Goal: Task Accomplishment & Management: Manage account settings

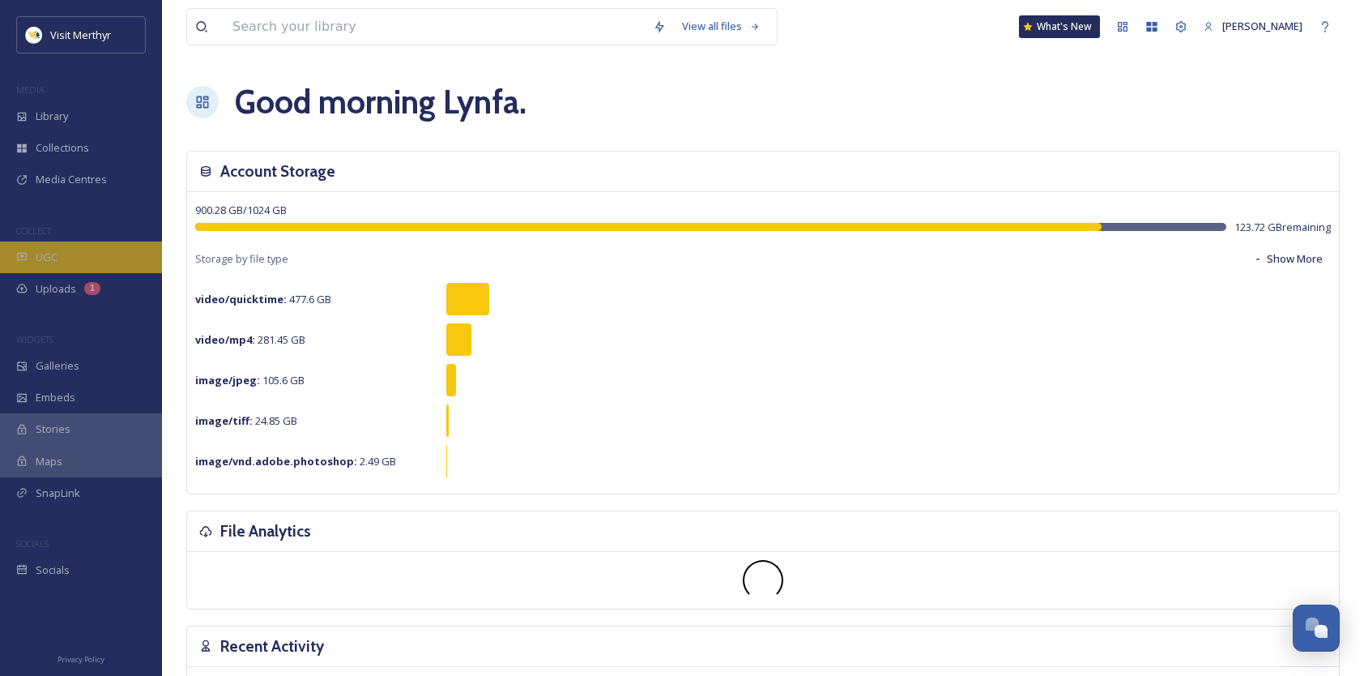
click at [46, 262] on span "UGC" at bounding box center [47, 257] width 22 height 15
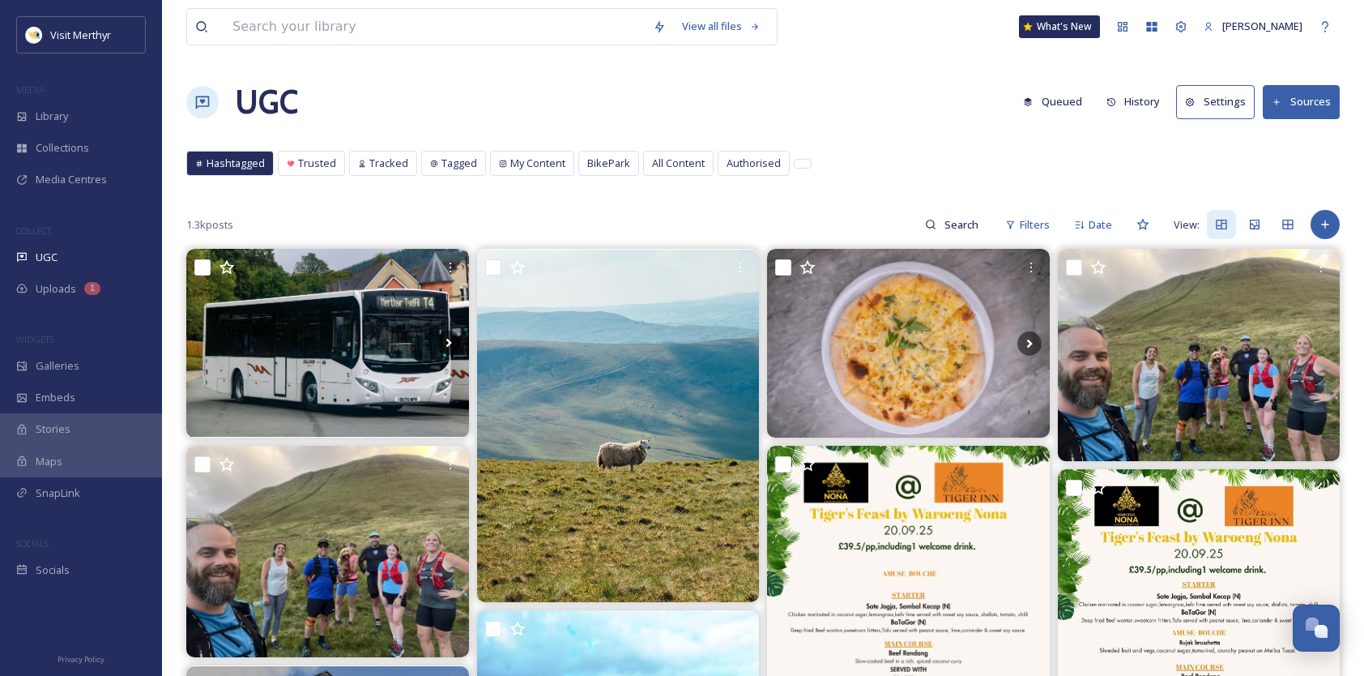
click at [1314, 97] on button "Sources" at bounding box center [1301, 101] width 77 height 33
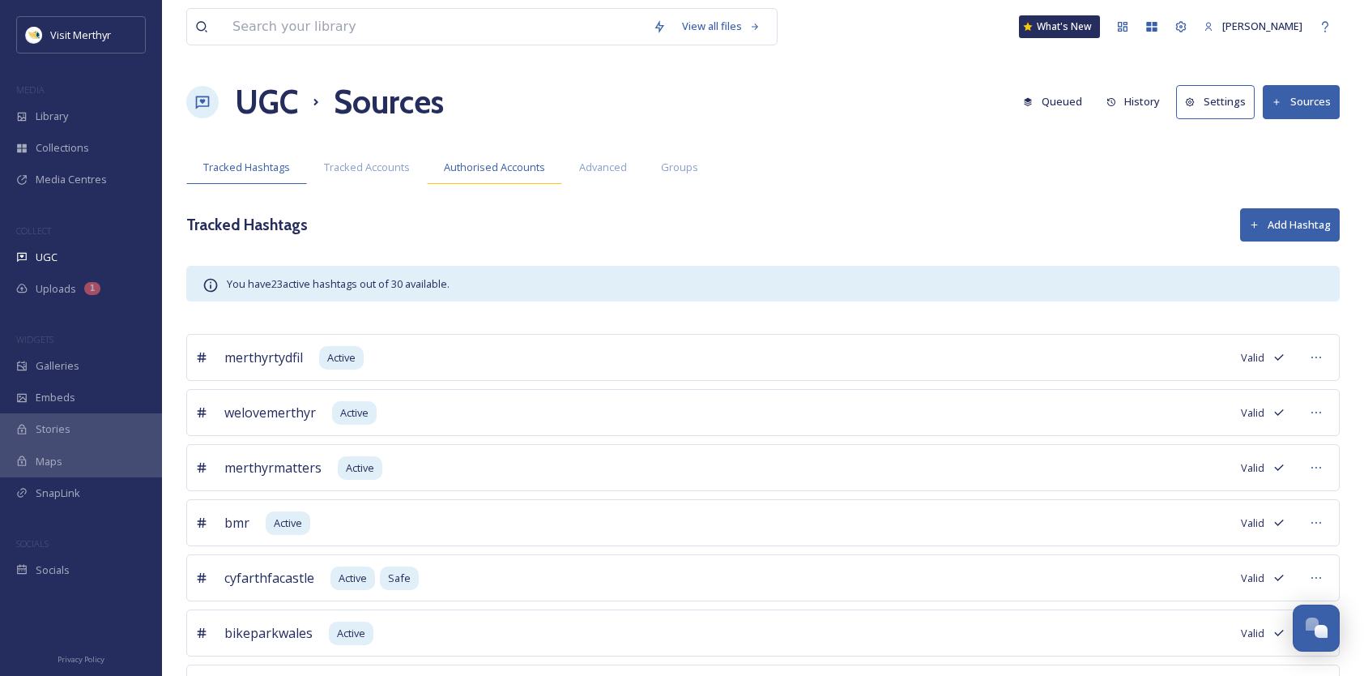
click at [503, 166] on span "Authorised Accounts" at bounding box center [494, 167] width 101 height 15
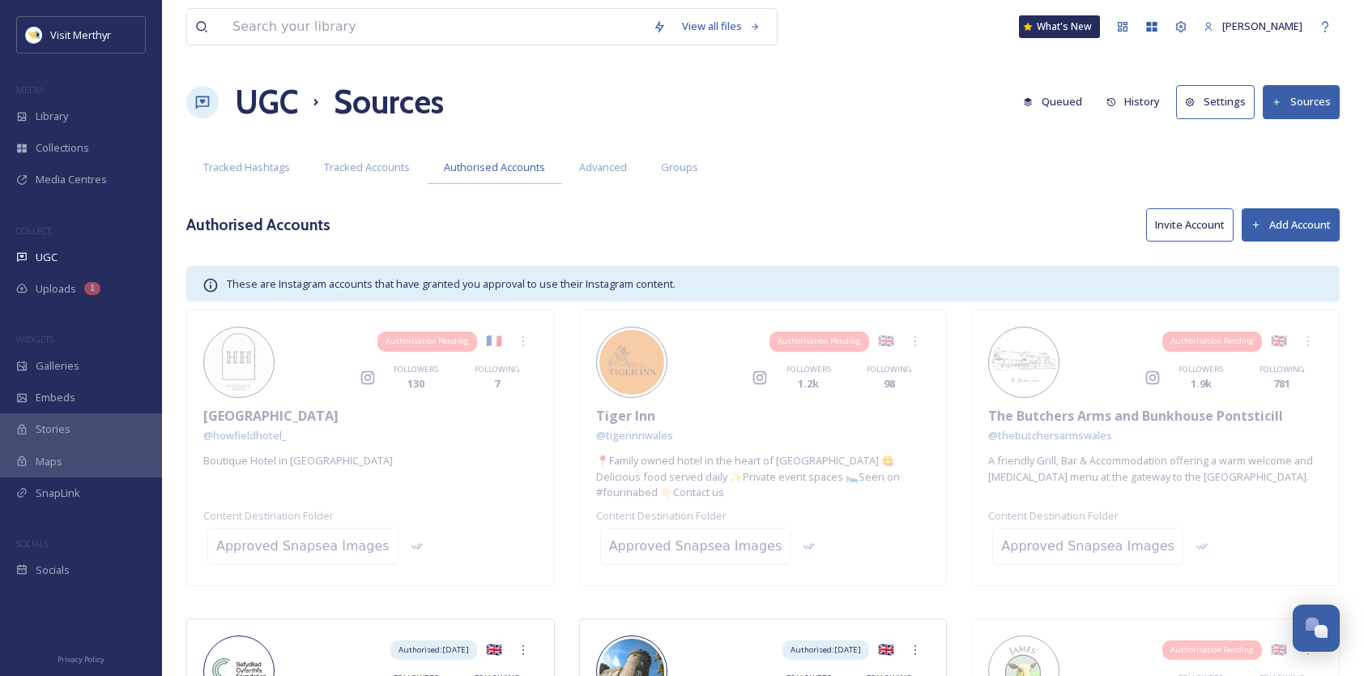
click at [515, 168] on span "Authorised Accounts" at bounding box center [494, 167] width 101 height 15
click at [32, 264] on div "UGC" at bounding box center [81, 257] width 162 height 32
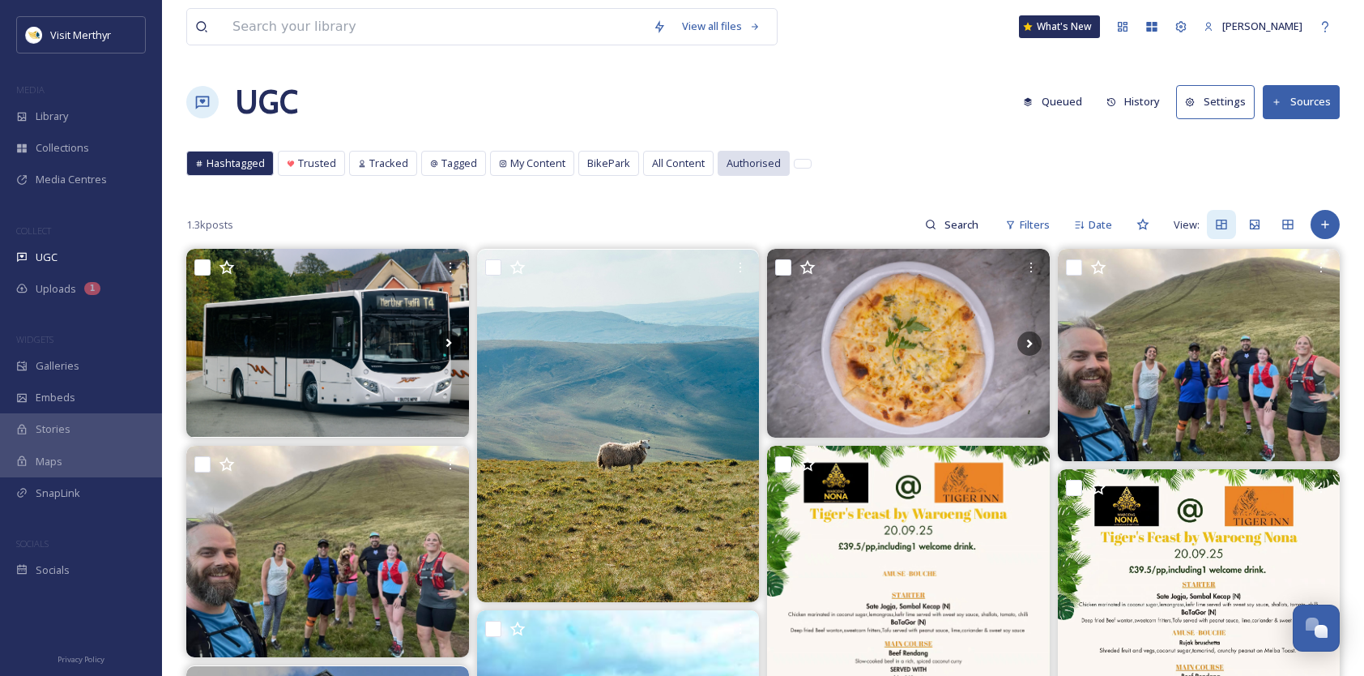
click at [741, 165] on span "Authorised" at bounding box center [754, 163] width 54 height 15
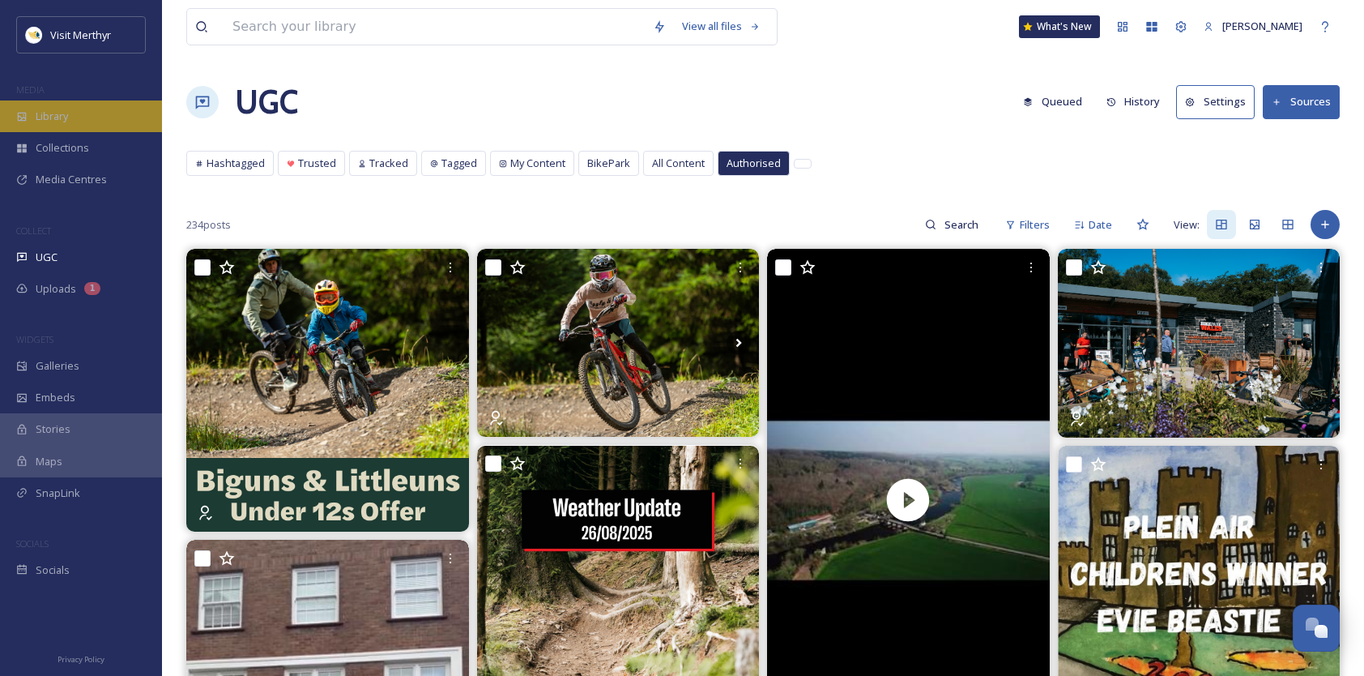
click at [62, 115] on span "Library" at bounding box center [52, 116] width 32 height 15
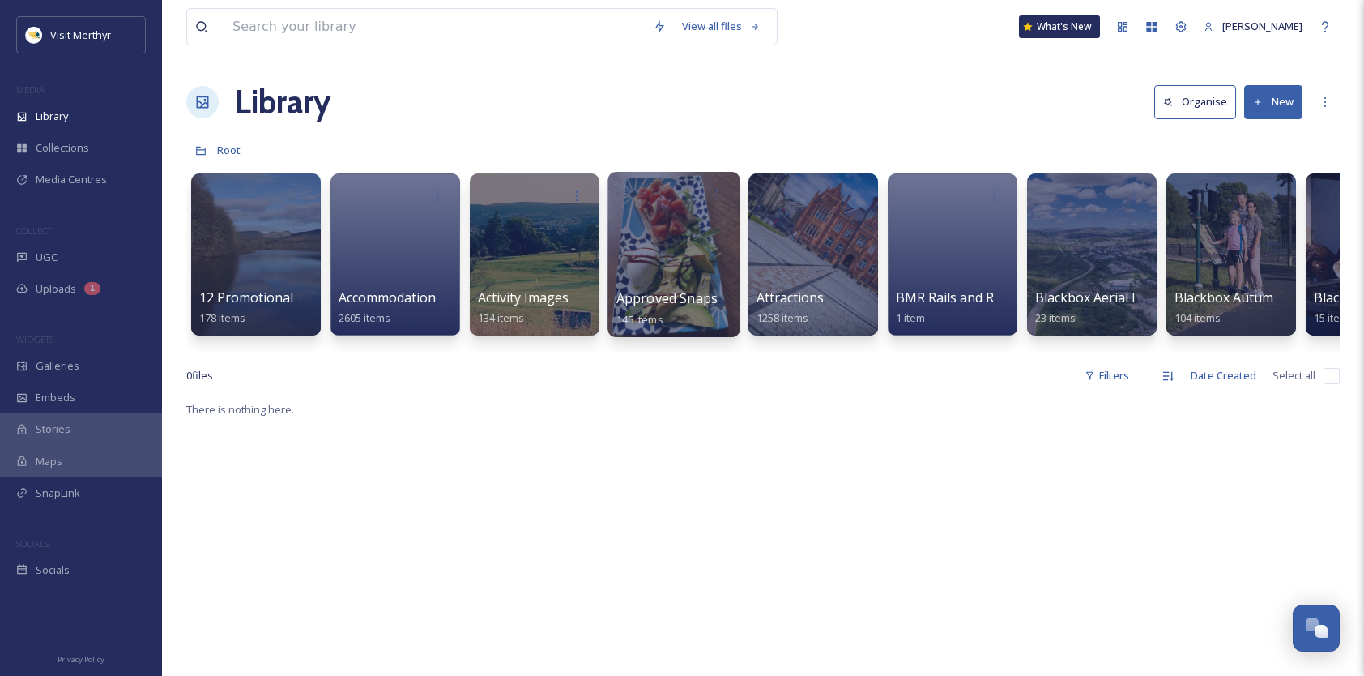
click at [679, 263] on div at bounding box center [674, 254] width 132 height 165
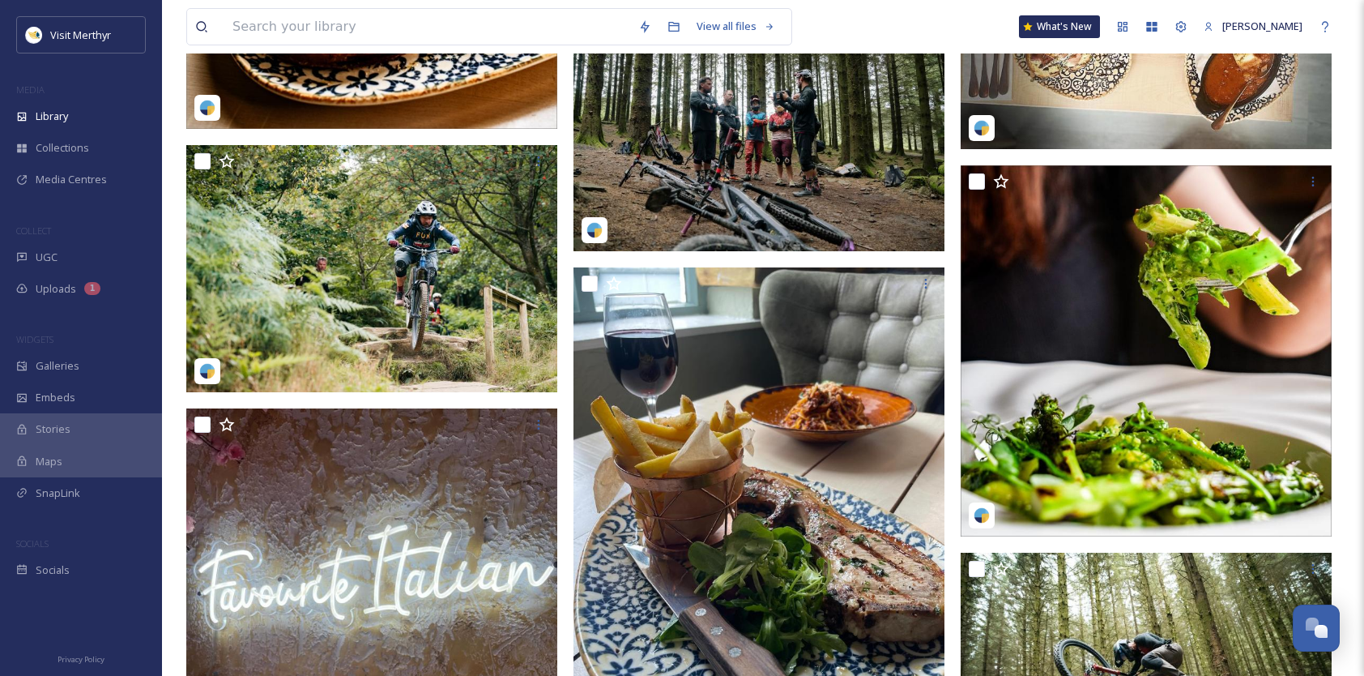
scroll to position [5510, 0]
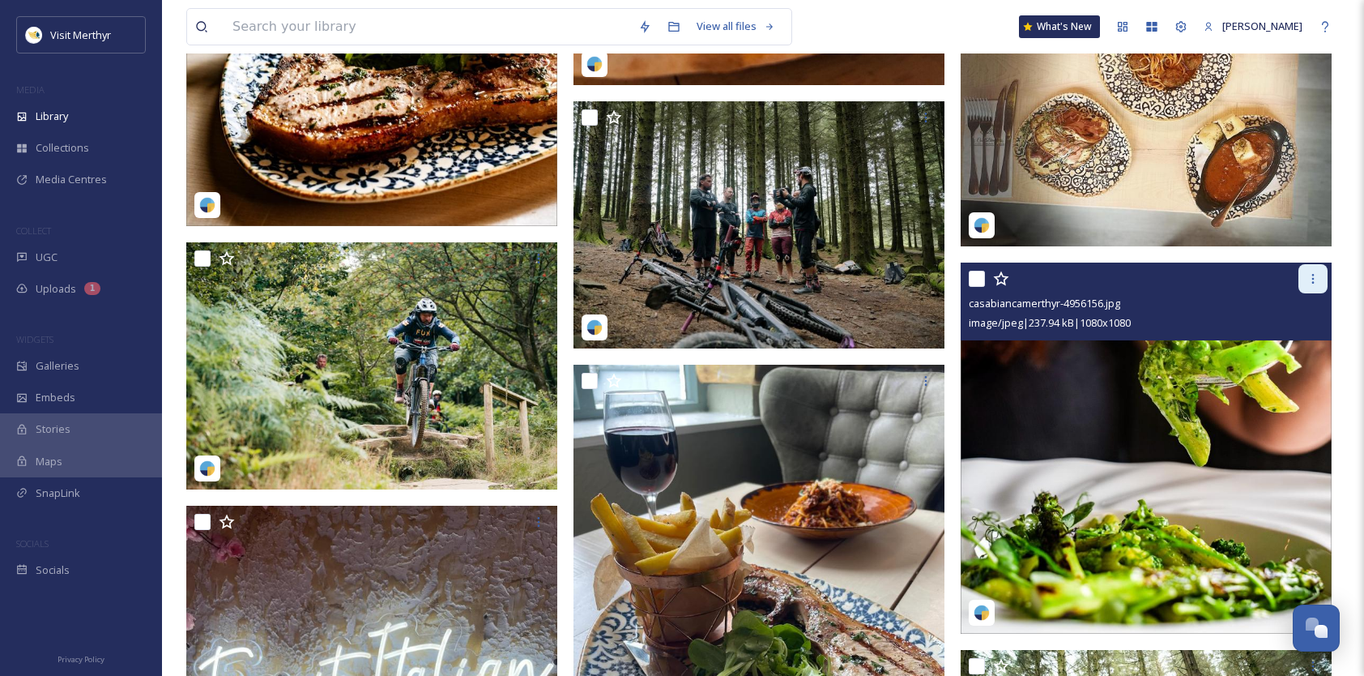
click at [1309, 274] on icon at bounding box center [1313, 278] width 13 height 13
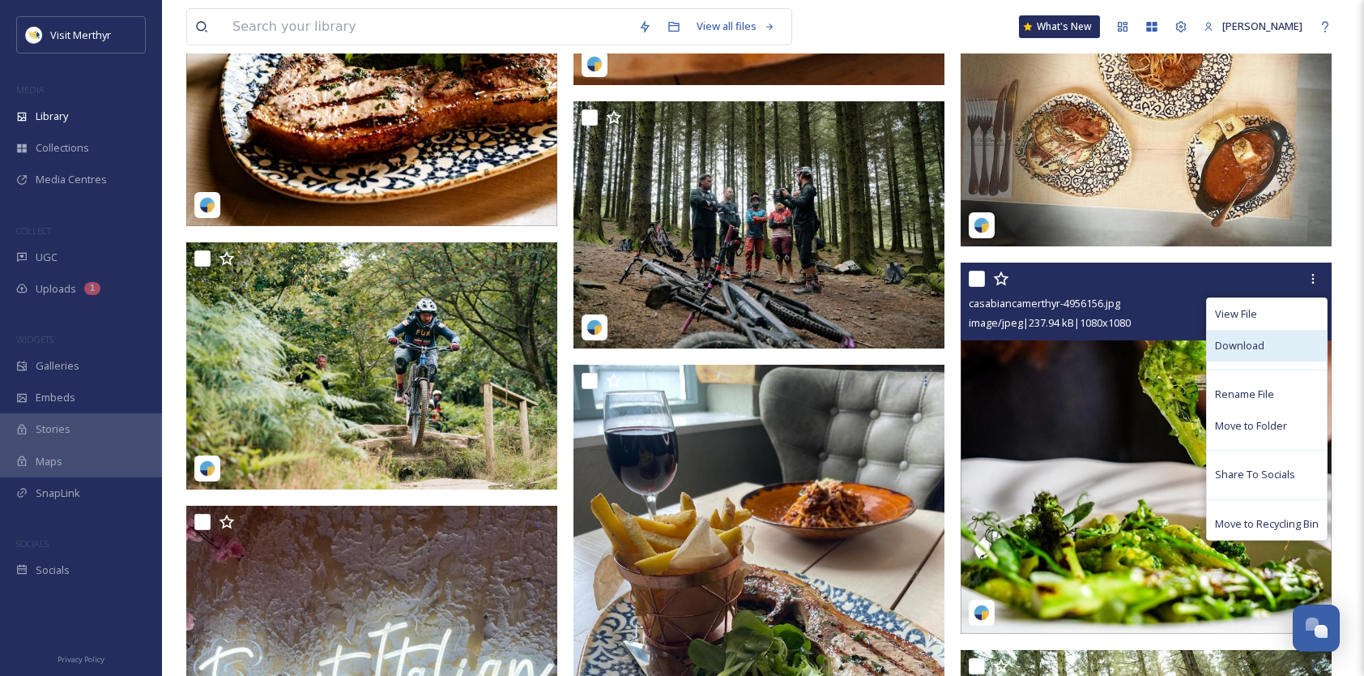
click at [1248, 340] on span "Download" at bounding box center [1239, 345] width 49 height 15
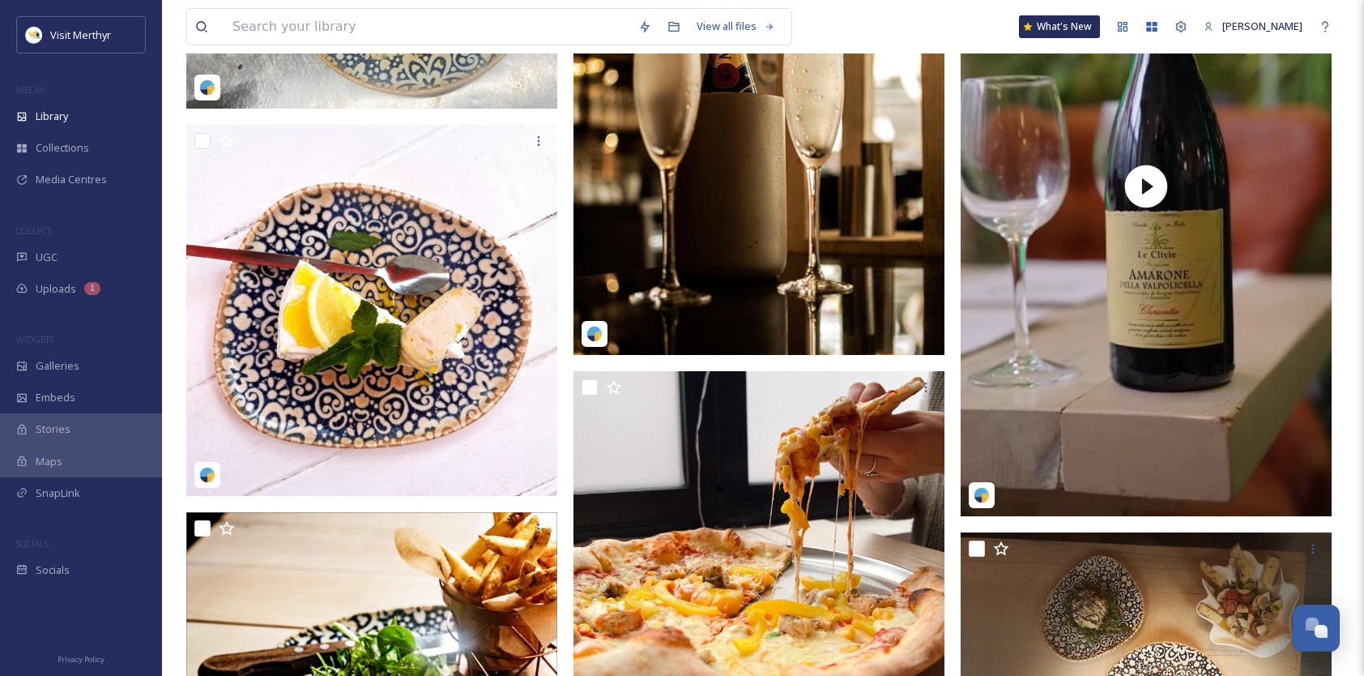
scroll to position [4861, 0]
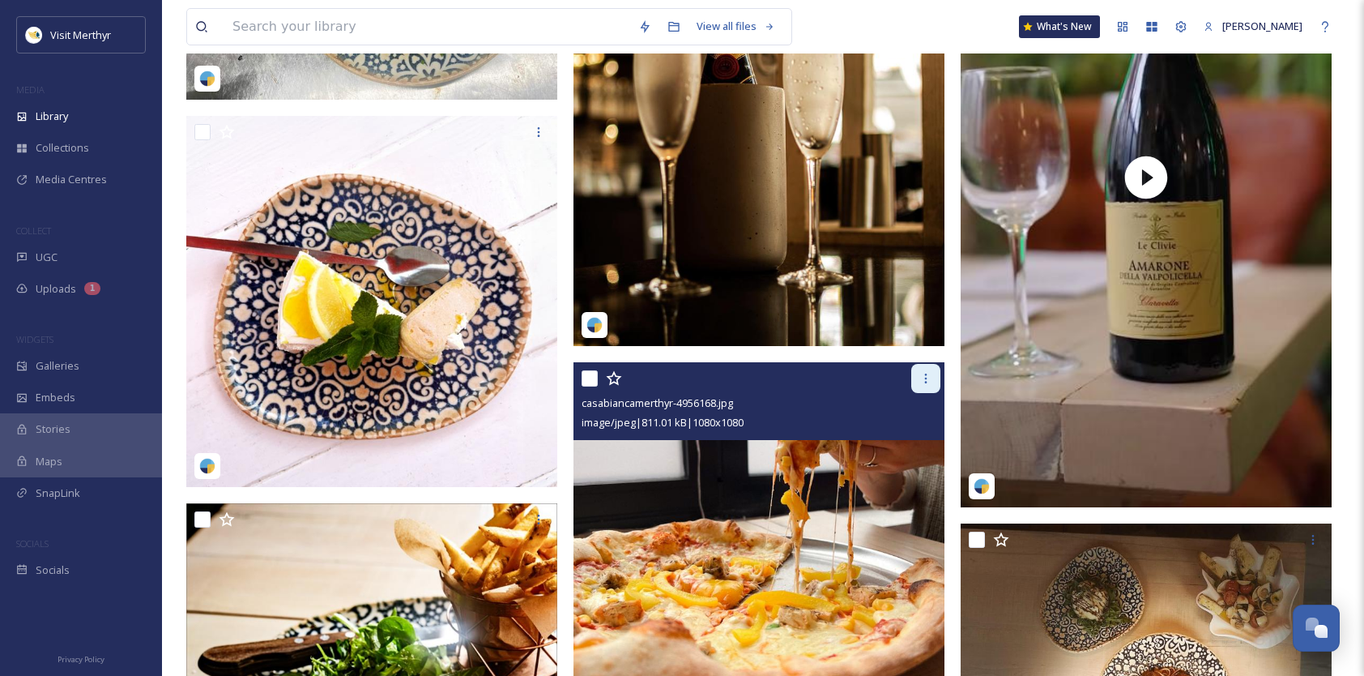
drag, startPoint x: 925, startPoint y: 373, endPoint x: 916, endPoint y: 386, distance: 16.9
click at [925, 373] on icon at bounding box center [926, 378] width 13 height 13
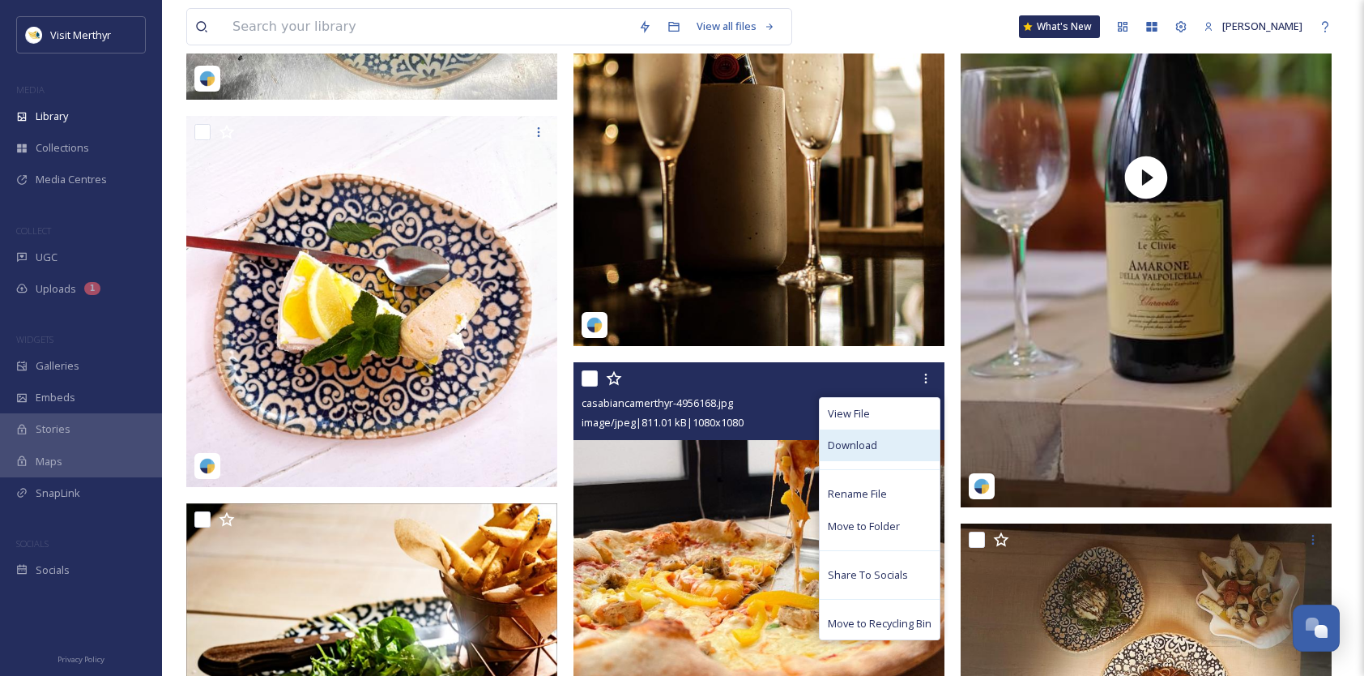
click at [844, 449] on span "Download" at bounding box center [852, 445] width 49 height 15
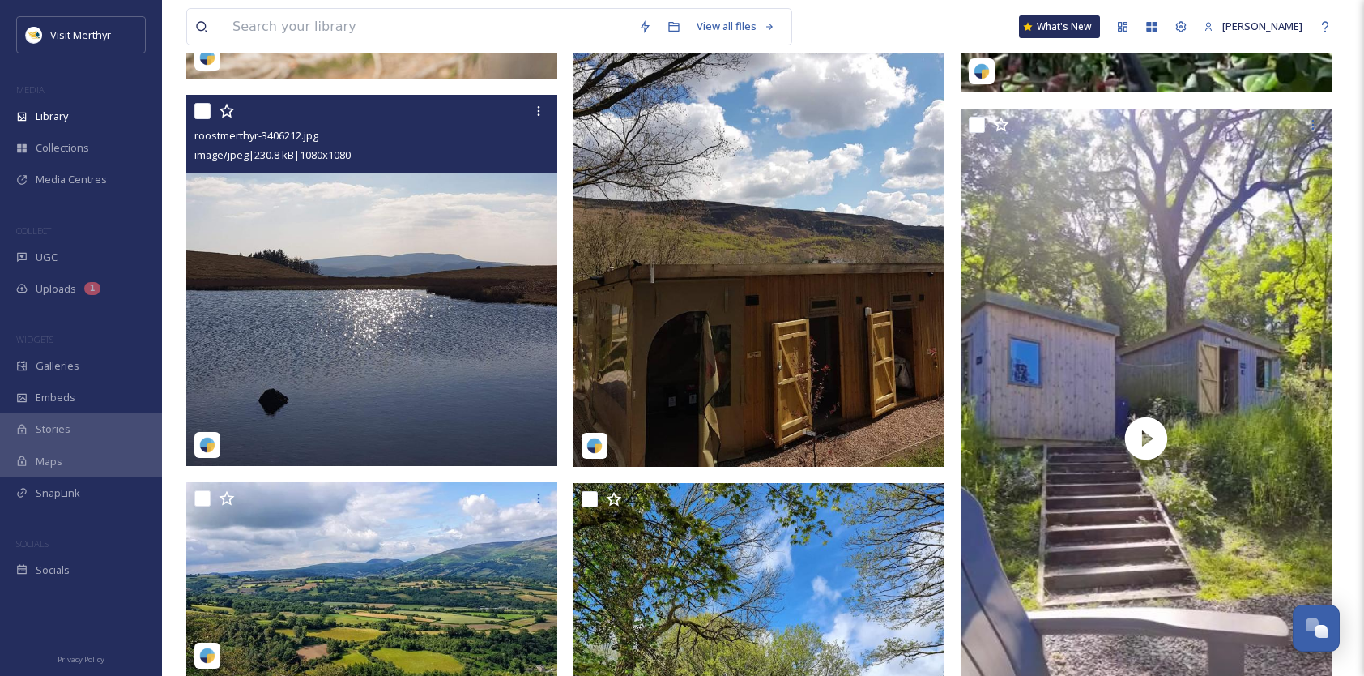
scroll to position [1864, 0]
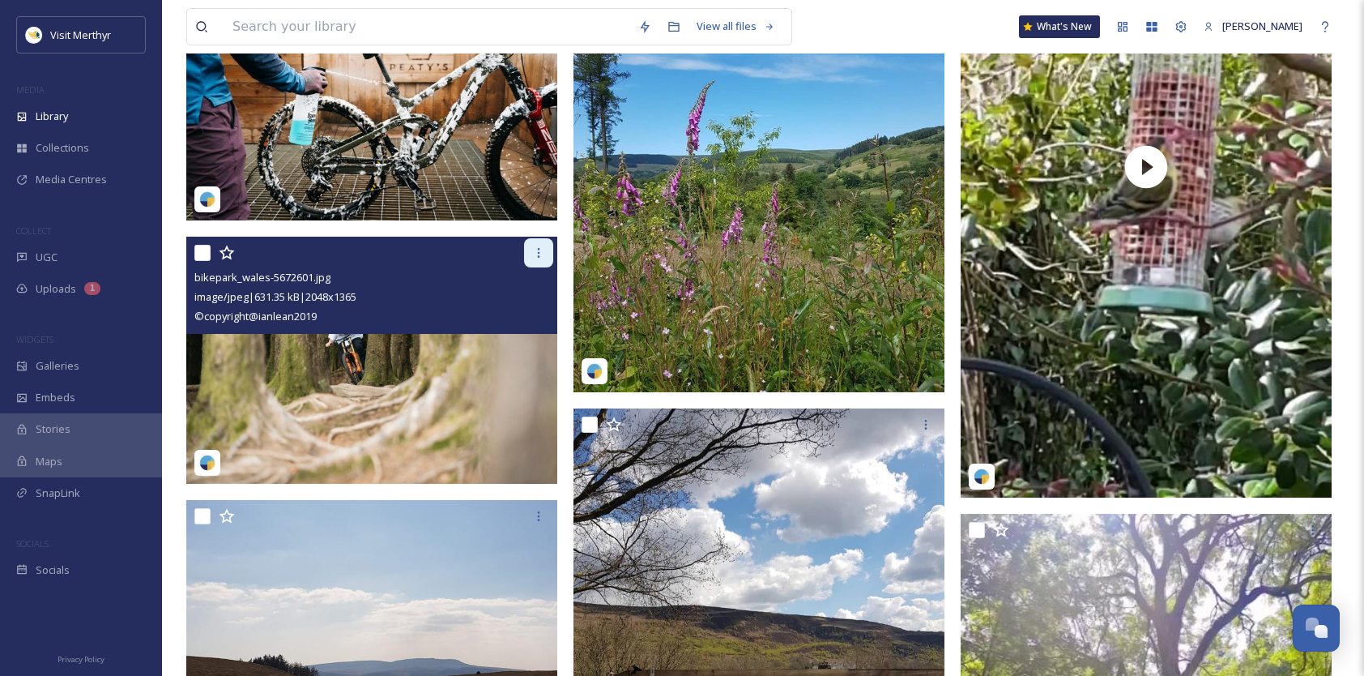
click at [536, 249] on icon at bounding box center [538, 252] width 13 height 13
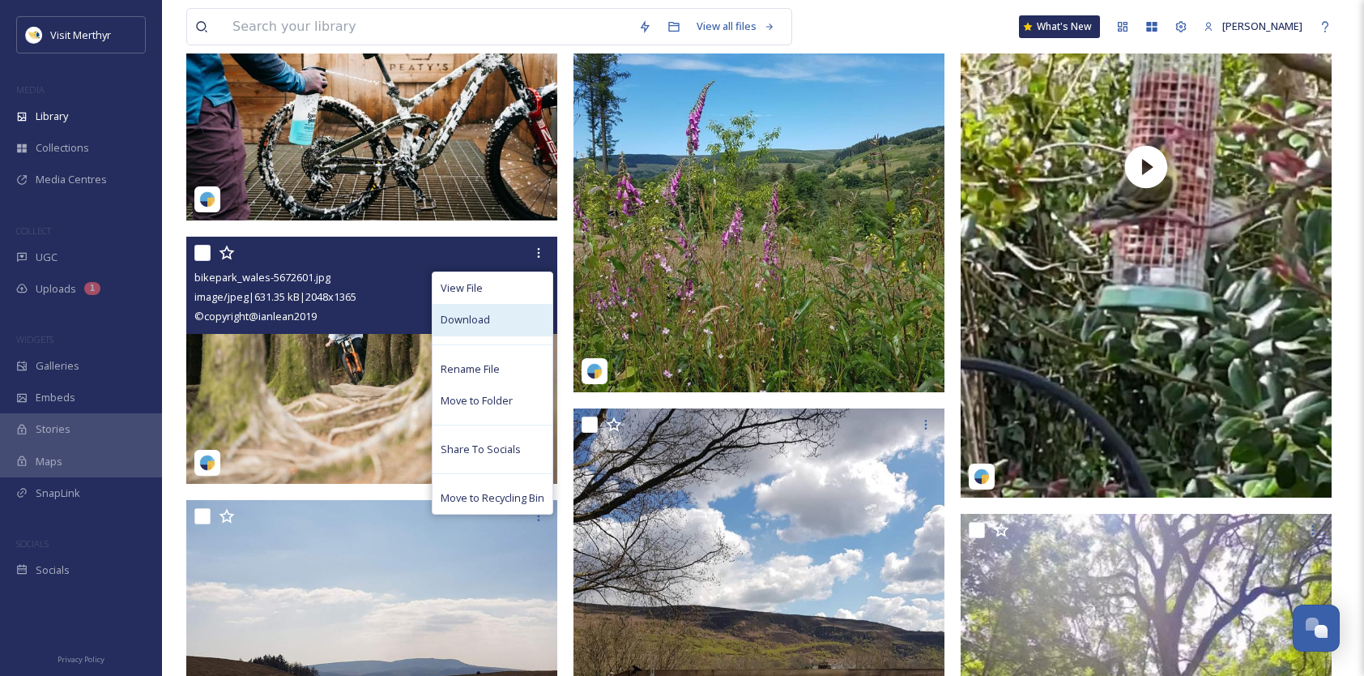
click at [515, 321] on div "Download" at bounding box center [493, 320] width 120 height 32
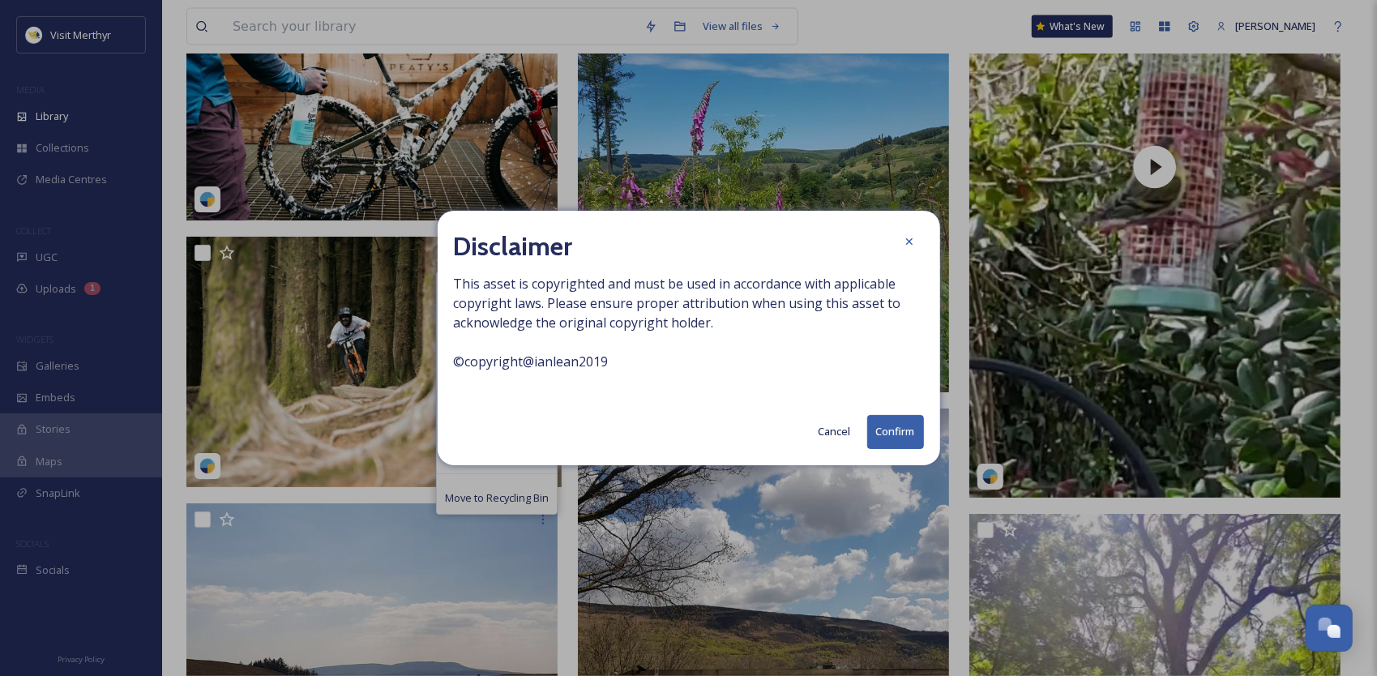
click at [835, 436] on button "Cancel" at bounding box center [834, 432] width 49 height 32
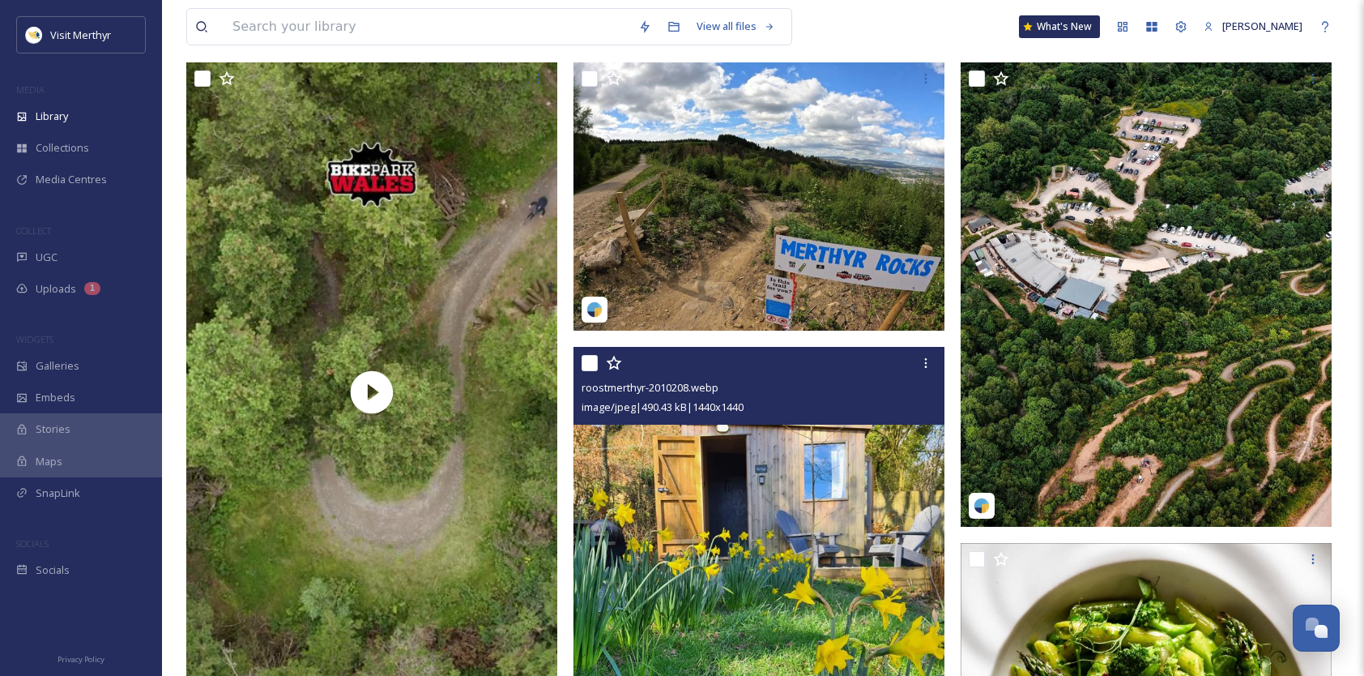
scroll to position [0, 0]
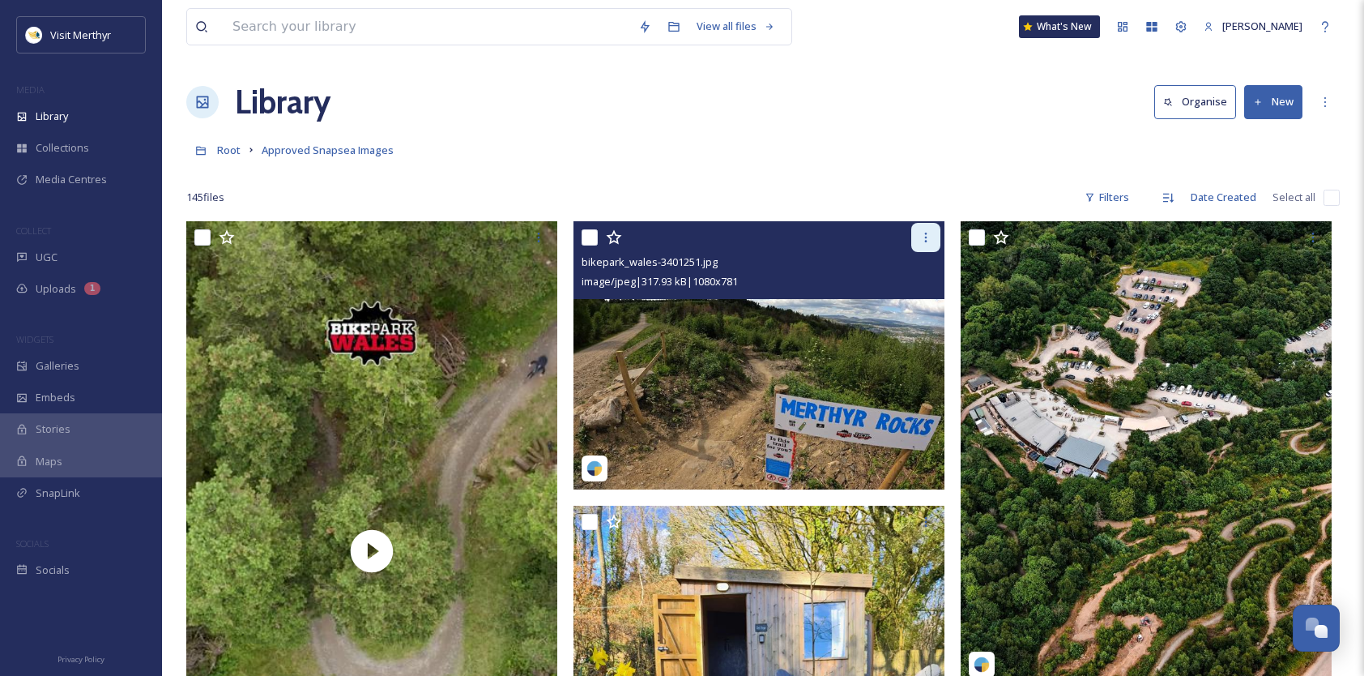
click at [922, 234] on icon at bounding box center [926, 237] width 13 height 13
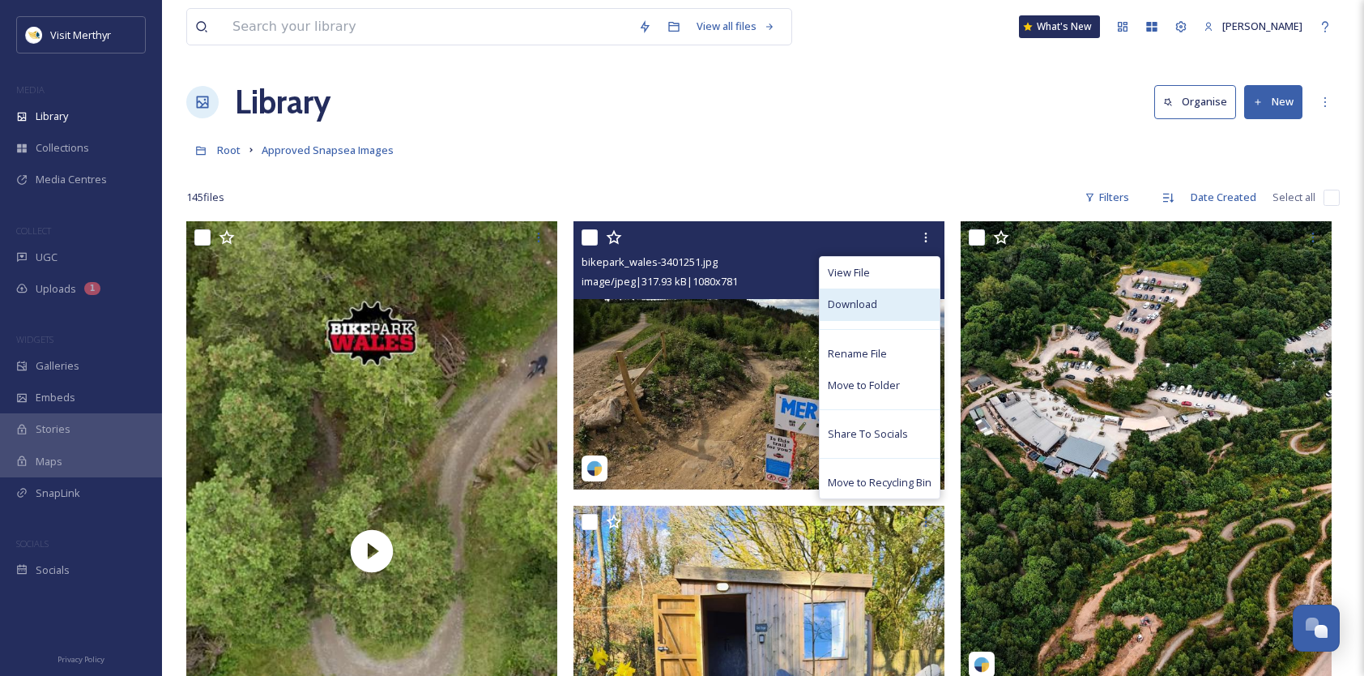
click at [857, 300] on span "Download" at bounding box center [852, 304] width 49 height 15
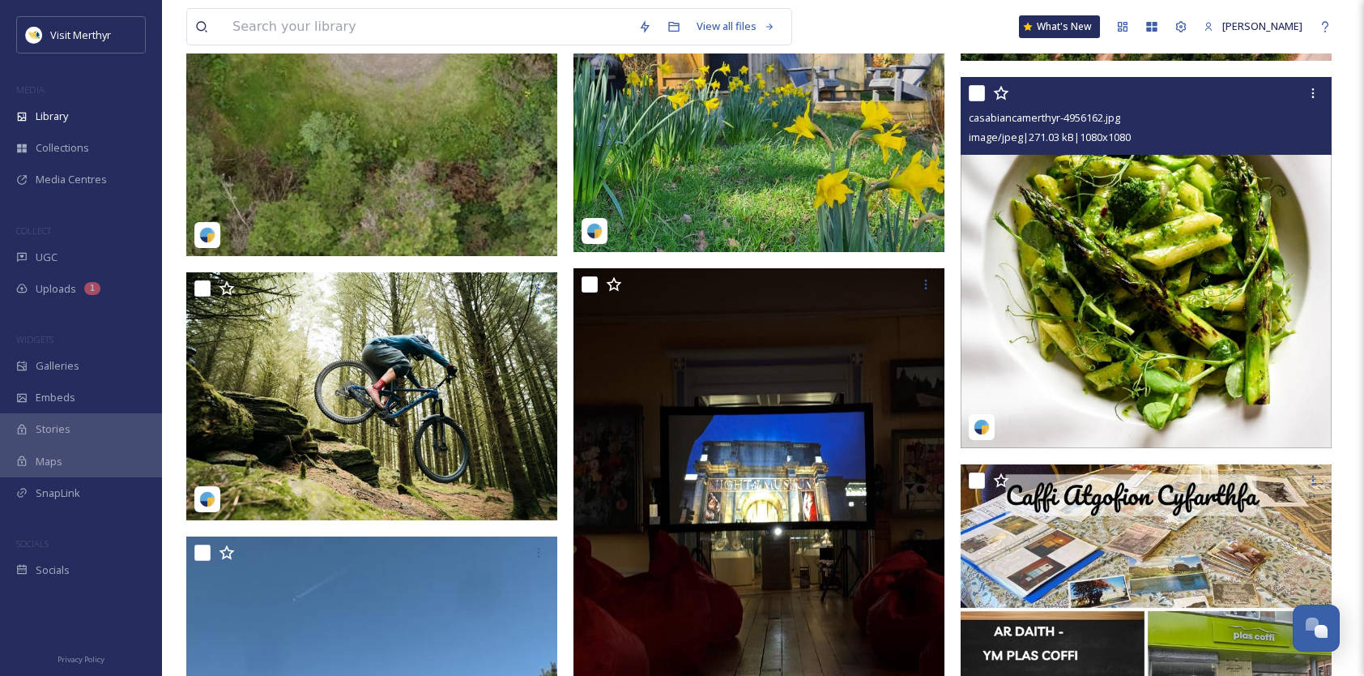
scroll to position [486, 0]
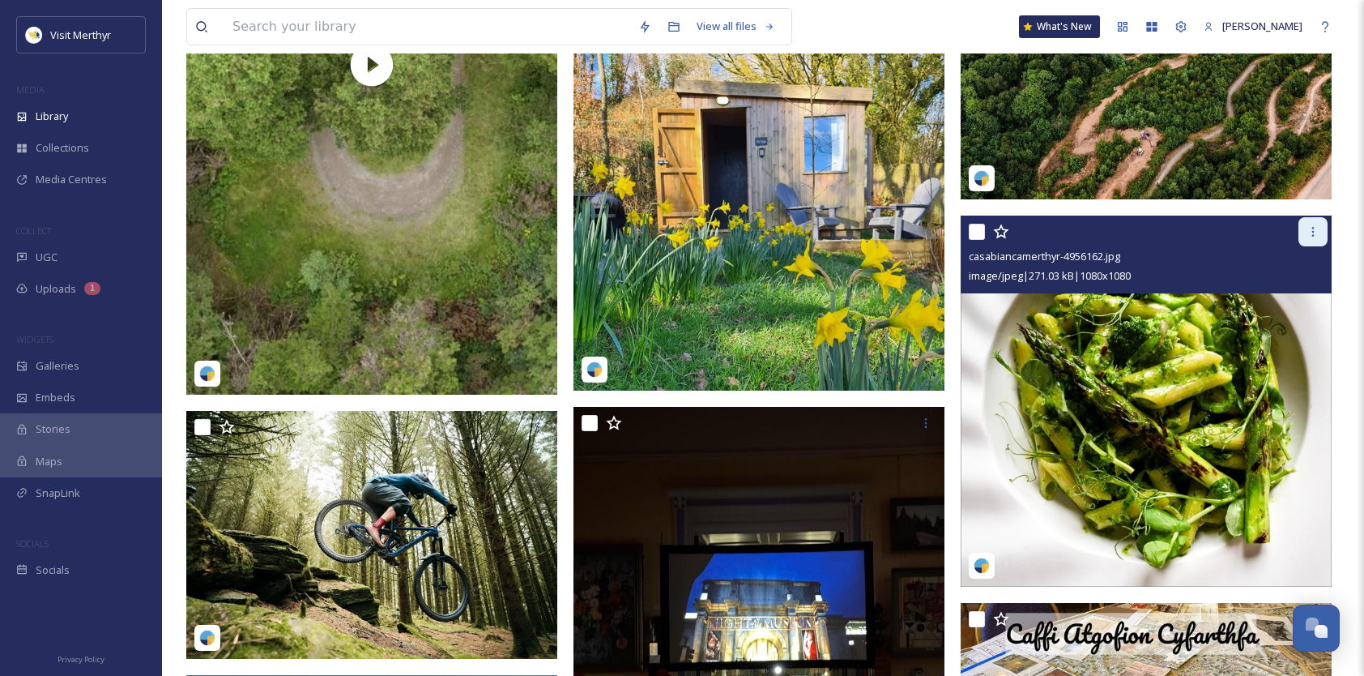
click at [1311, 232] on icon at bounding box center [1313, 231] width 13 height 13
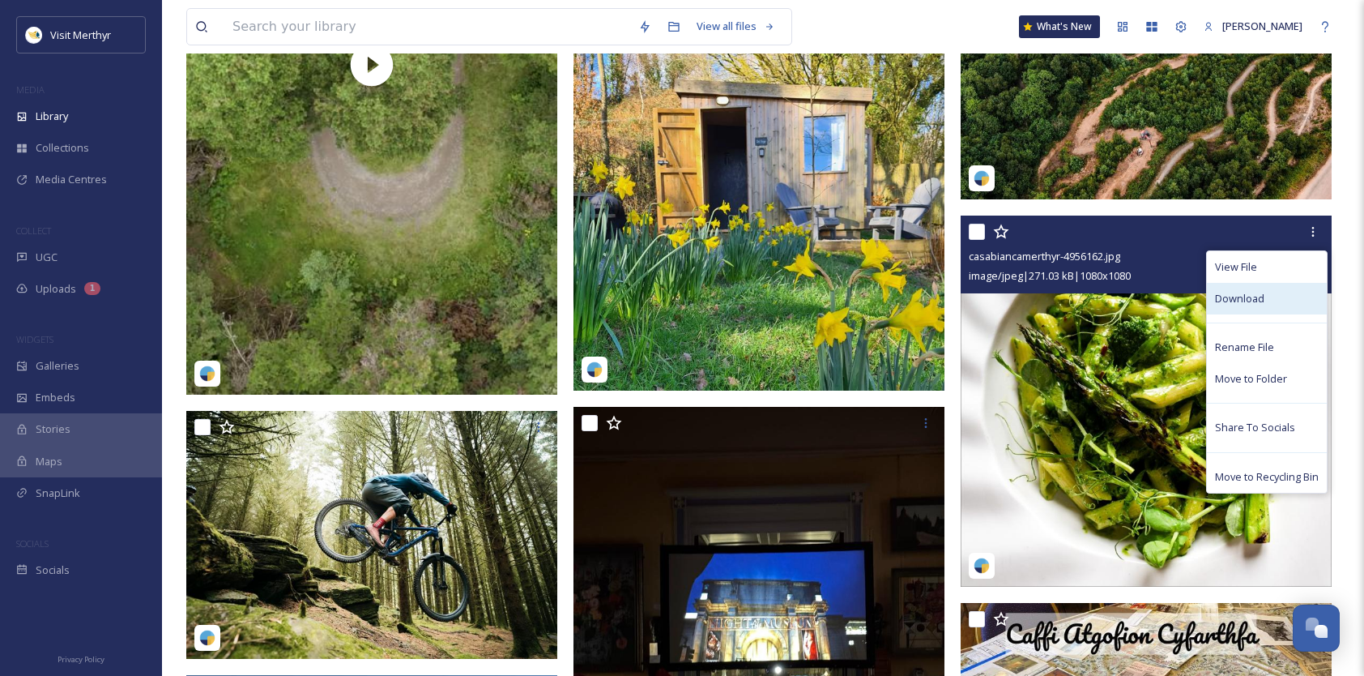
click at [1227, 297] on span "Download" at bounding box center [1239, 298] width 49 height 15
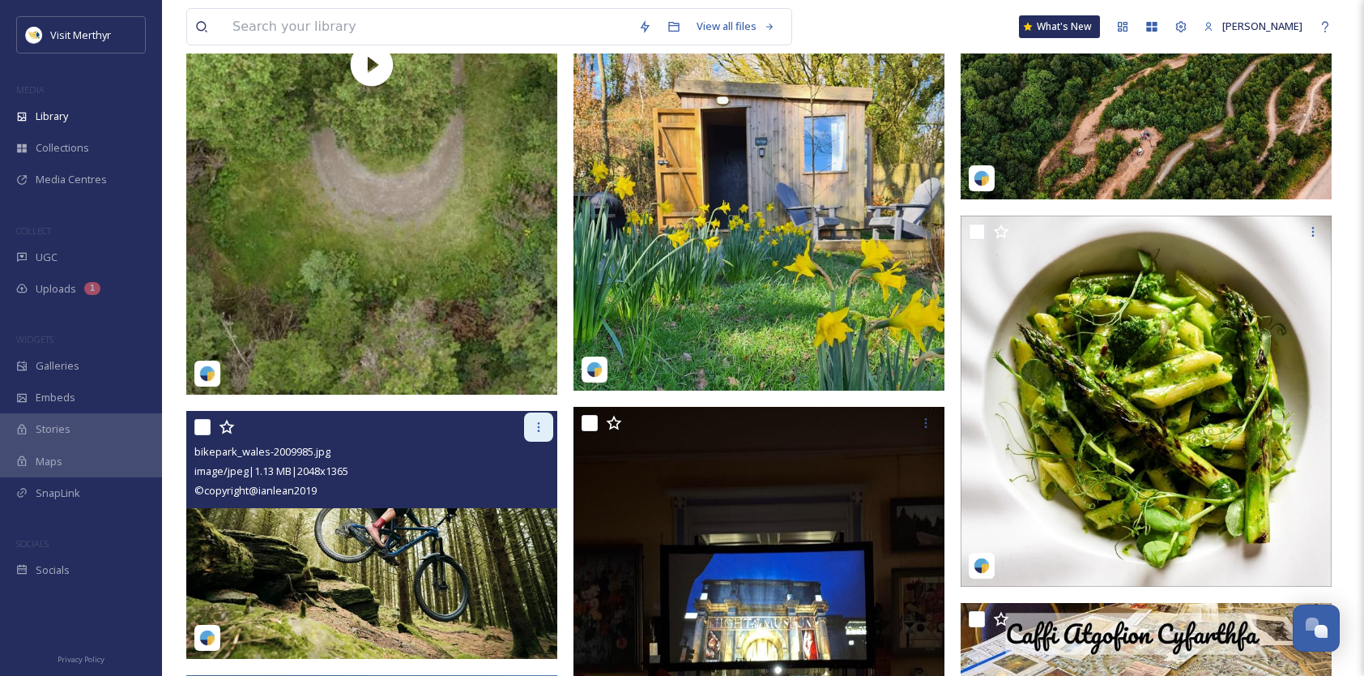
drag, startPoint x: 543, startPoint y: 426, endPoint x: 524, endPoint y: 436, distance: 21.0
click at [543, 426] on icon at bounding box center [538, 427] width 13 height 13
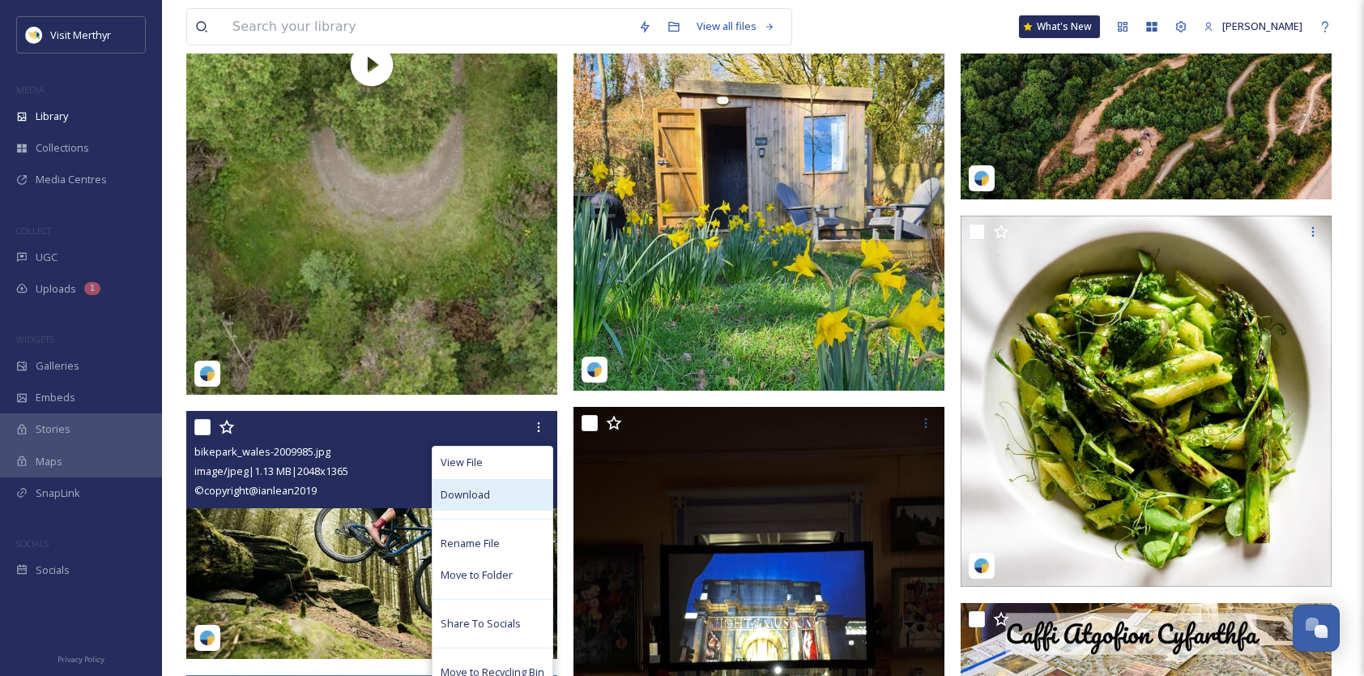
click at [470, 497] on span "Download" at bounding box center [465, 494] width 49 height 15
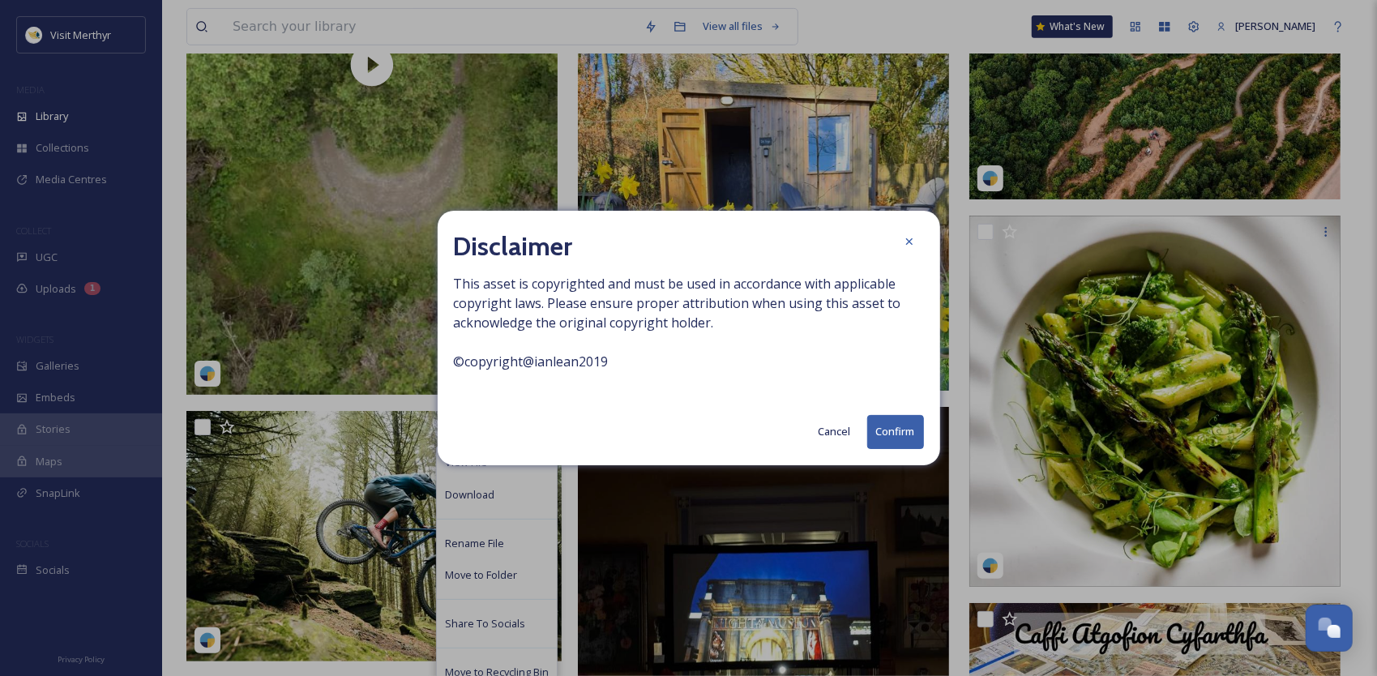
click at [831, 427] on button "Cancel" at bounding box center [834, 432] width 49 height 32
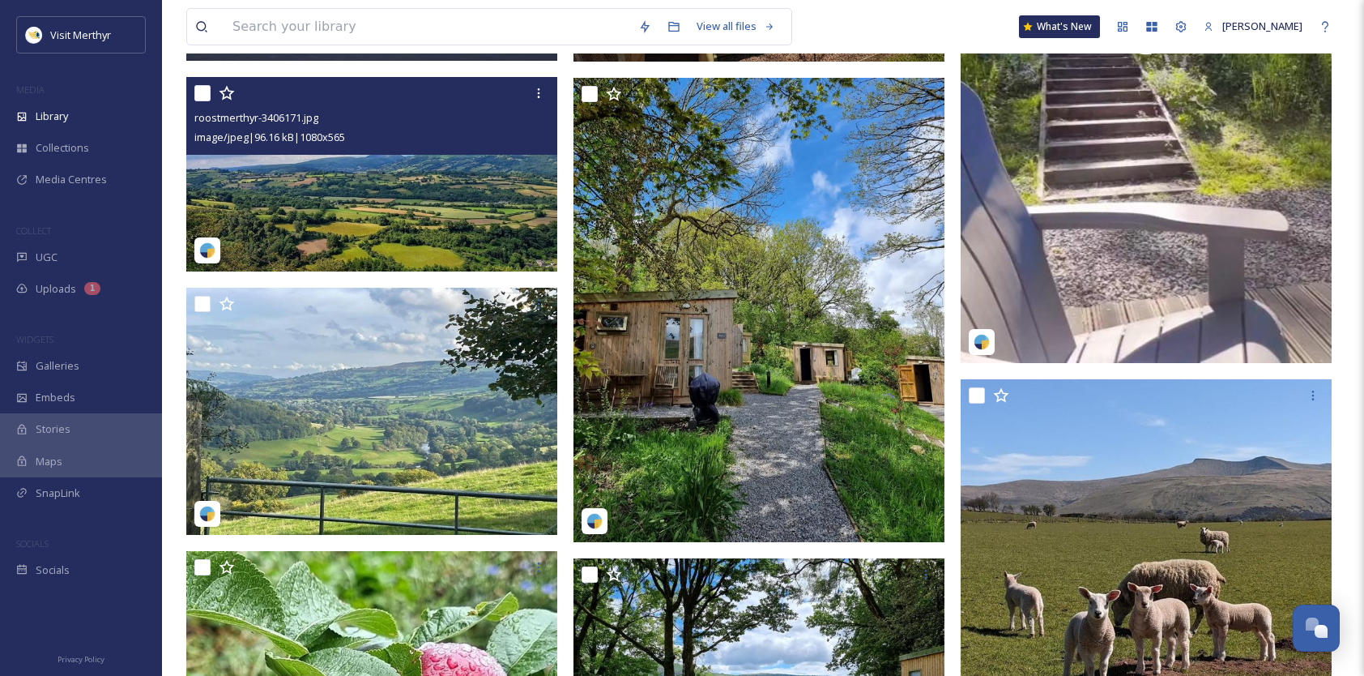
scroll to position [2593, 0]
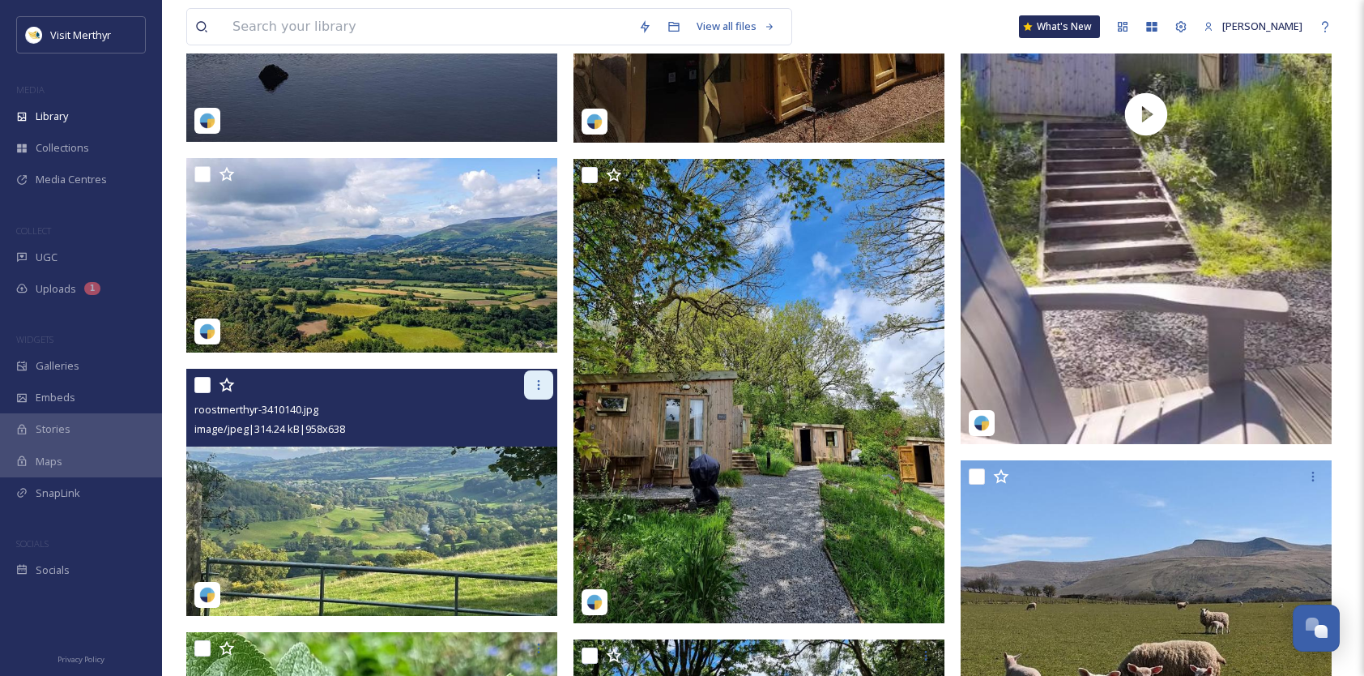
click at [543, 389] on icon at bounding box center [538, 384] width 13 height 13
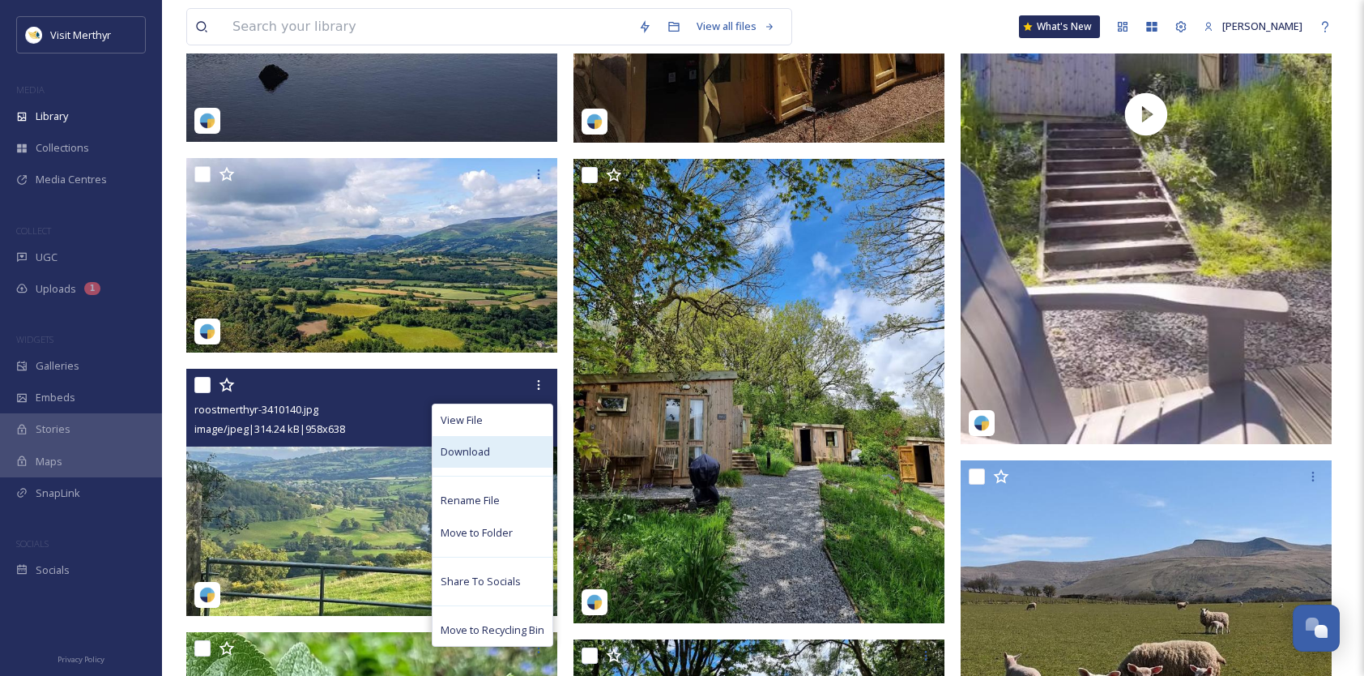
click at [486, 454] on span "Download" at bounding box center [465, 451] width 49 height 15
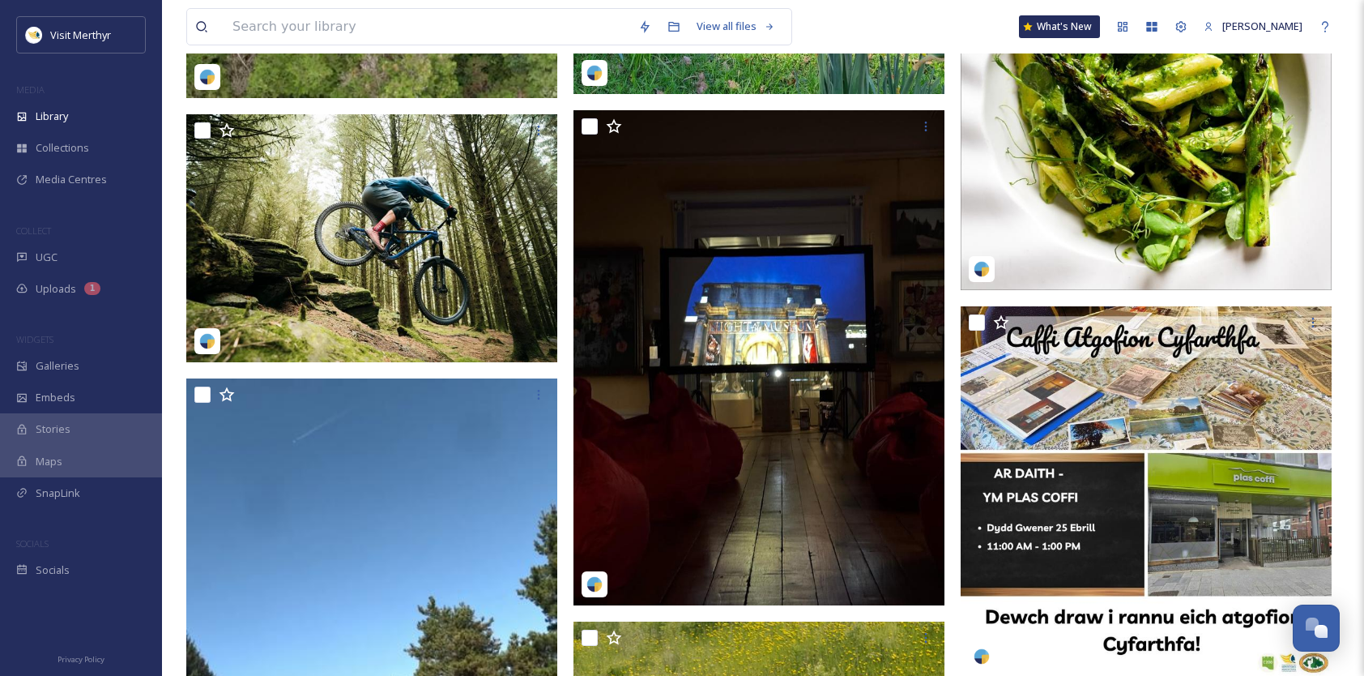
scroll to position [0, 0]
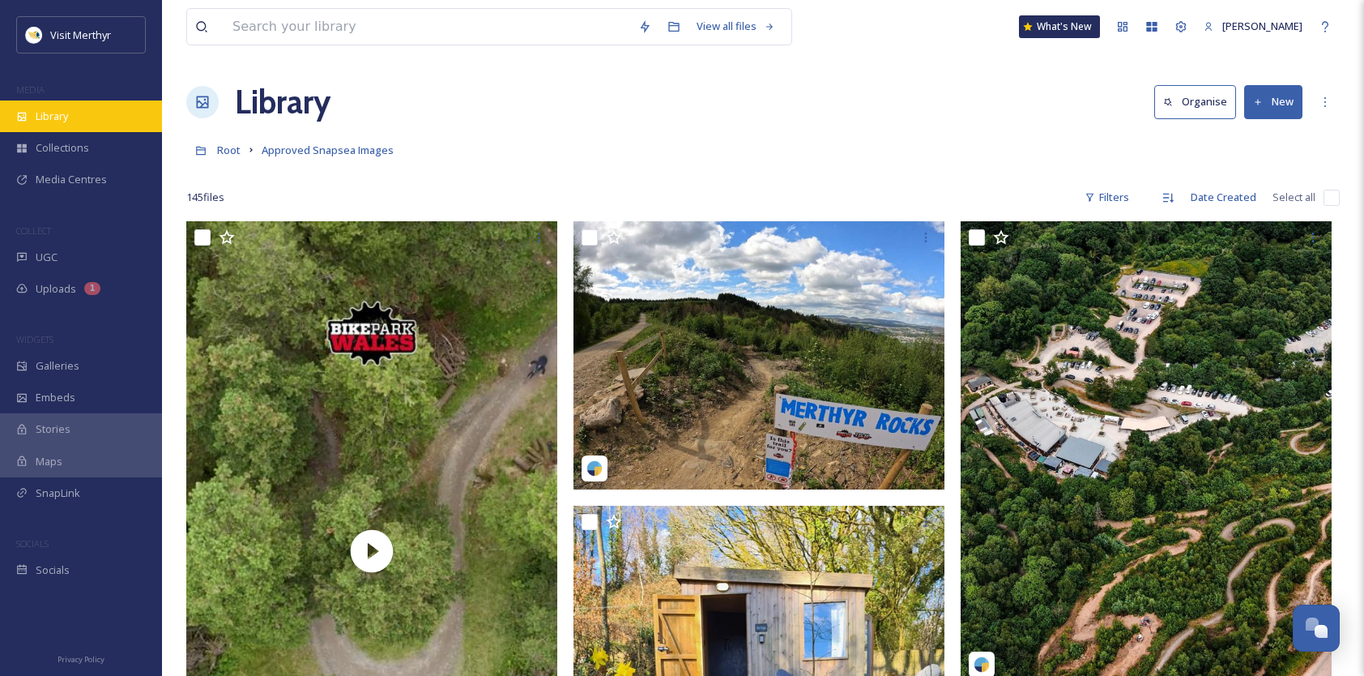
click at [57, 125] on div "Library" at bounding box center [81, 116] width 162 height 32
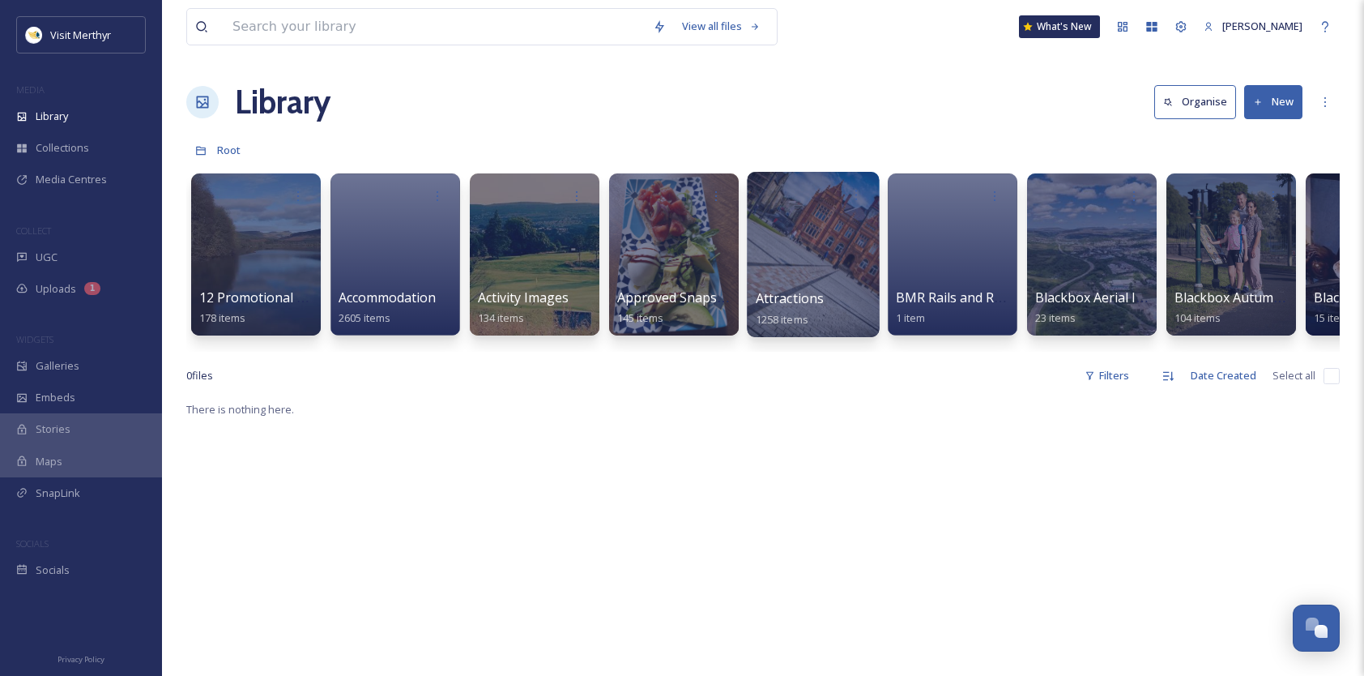
click at [807, 247] on div at bounding box center [813, 254] width 132 height 165
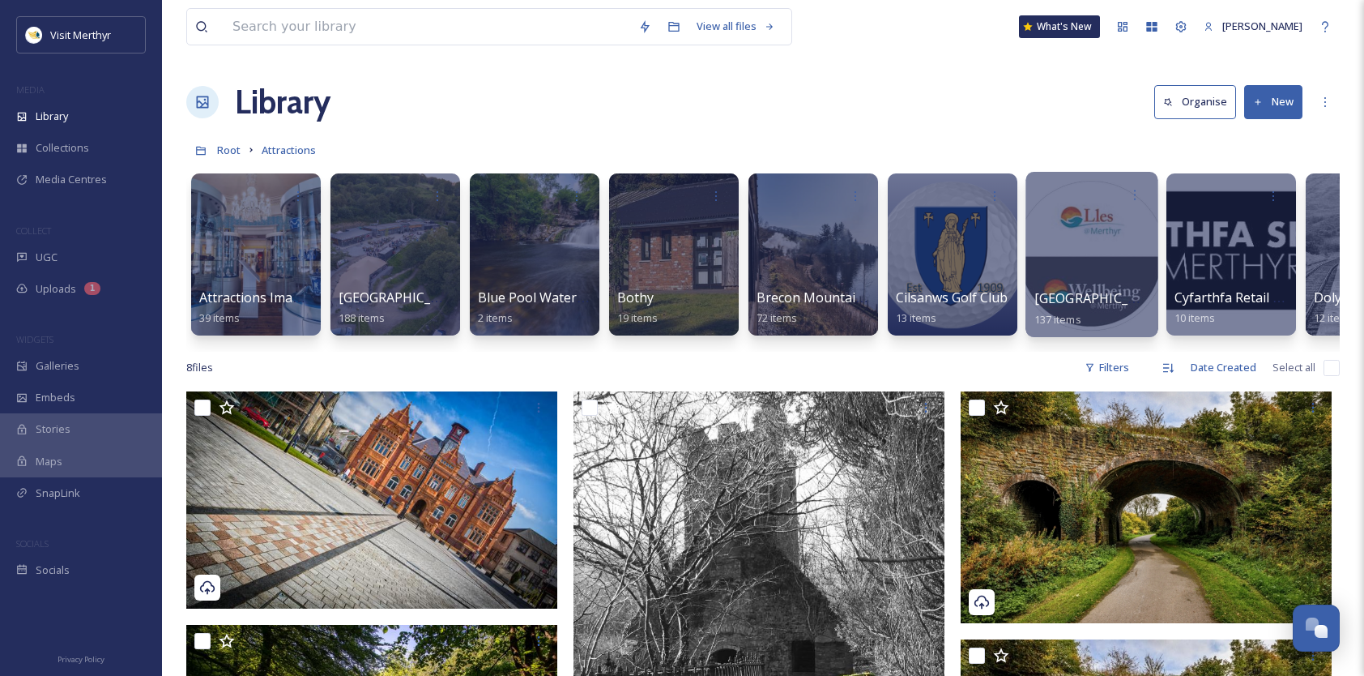
click at [1087, 301] on span "Cyfarthfa Park & Castle" at bounding box center [1101, 298] width 133 height 18
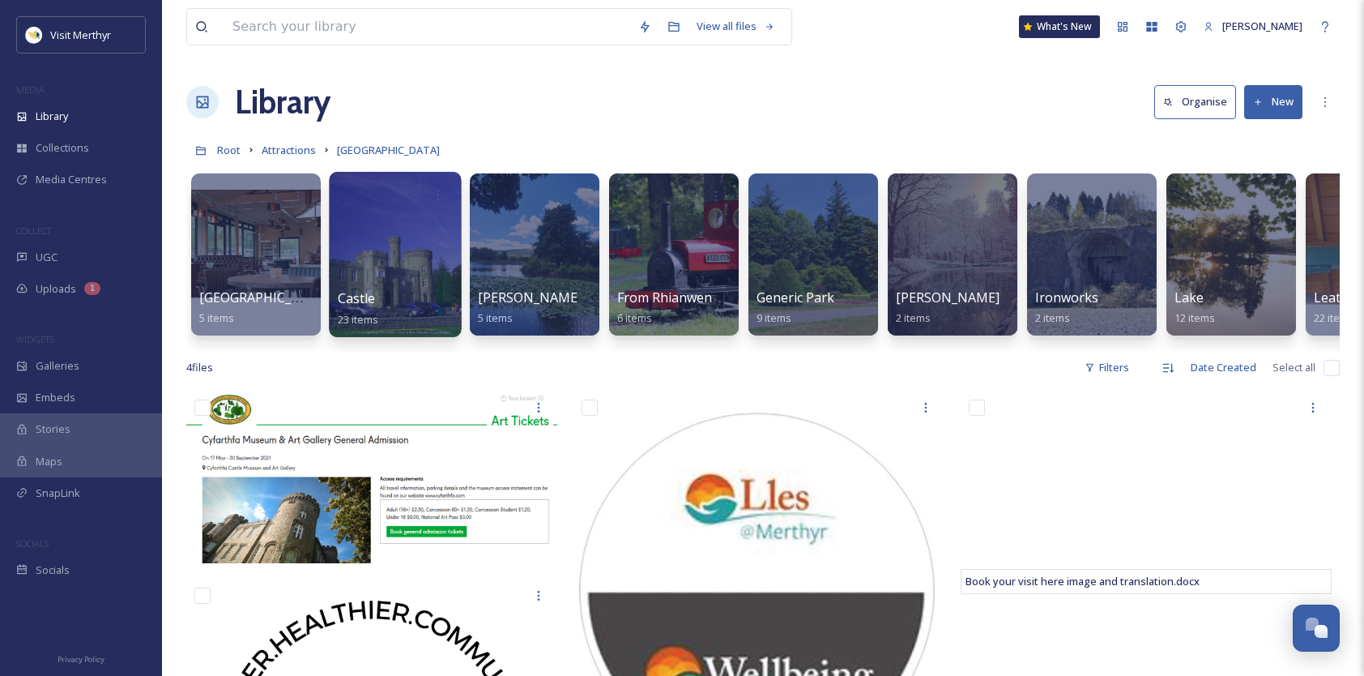
click at [378, 253] on div at bounding box center [395, 254] width 132 height 165
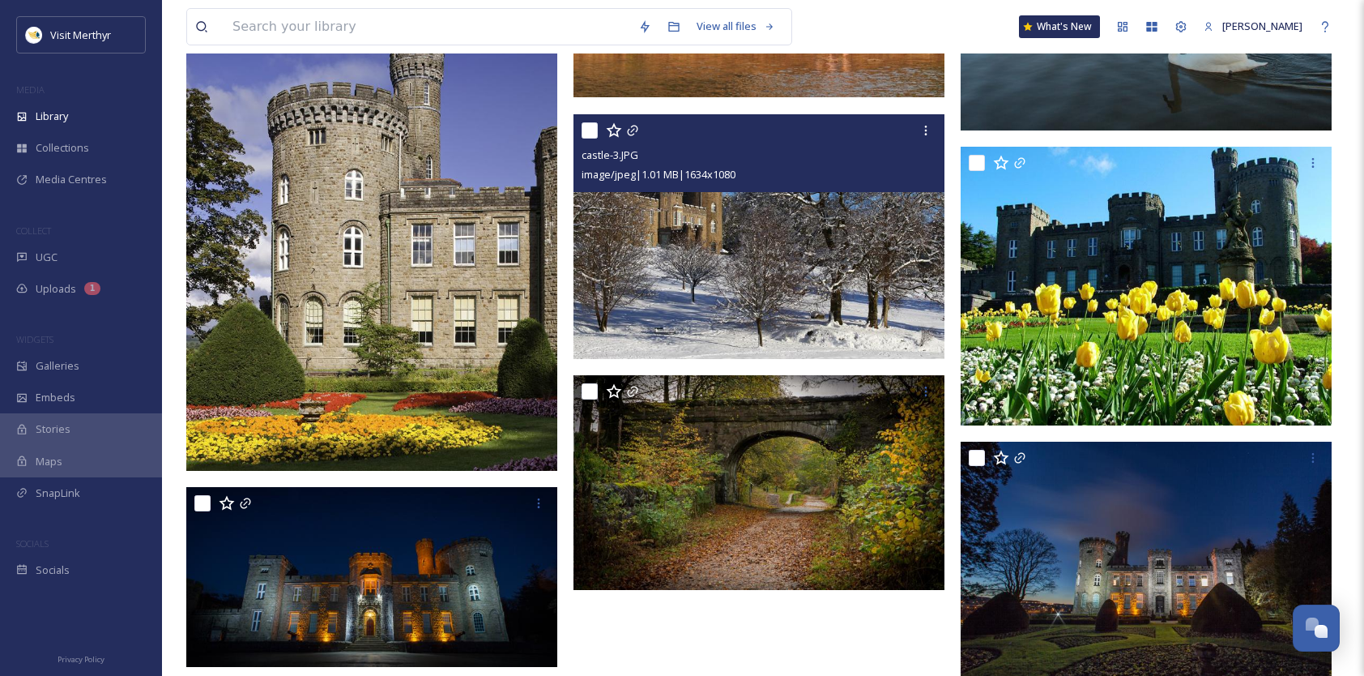
scroll to position [2251, 0]
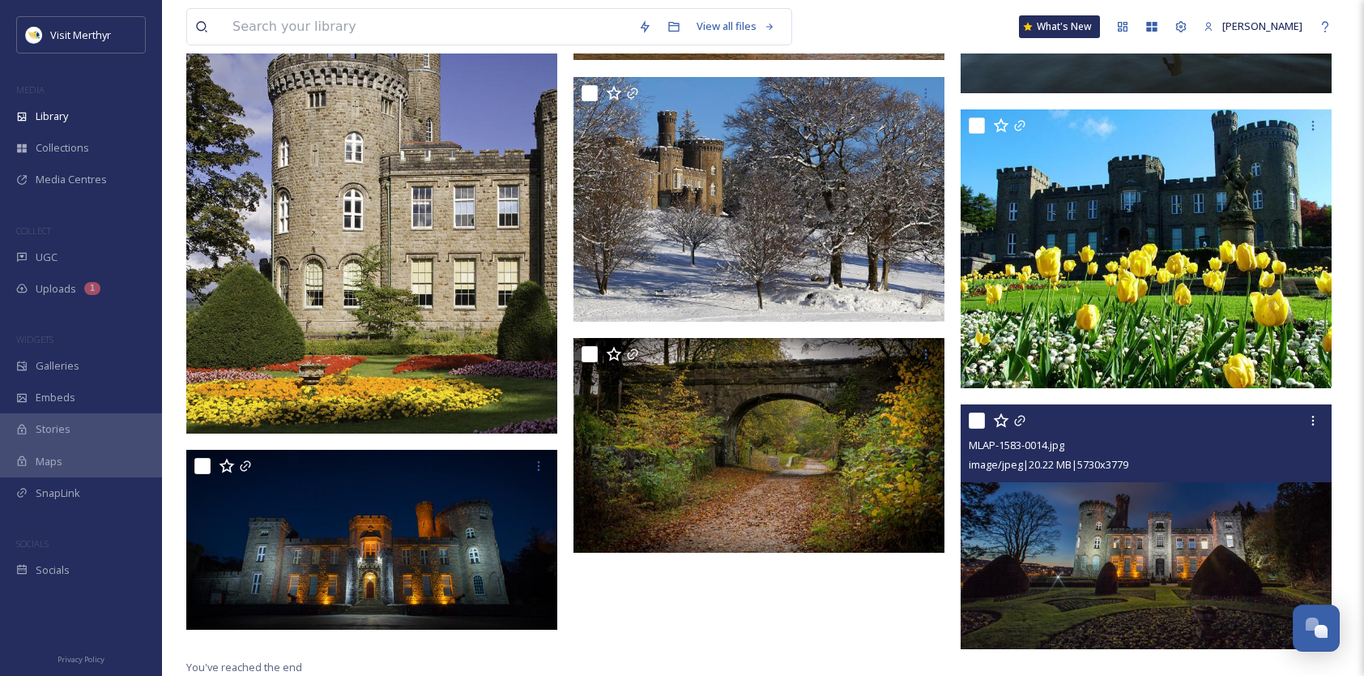
click at [1141, 523] on img at bounding box center [1146, 526] width 371 height 245
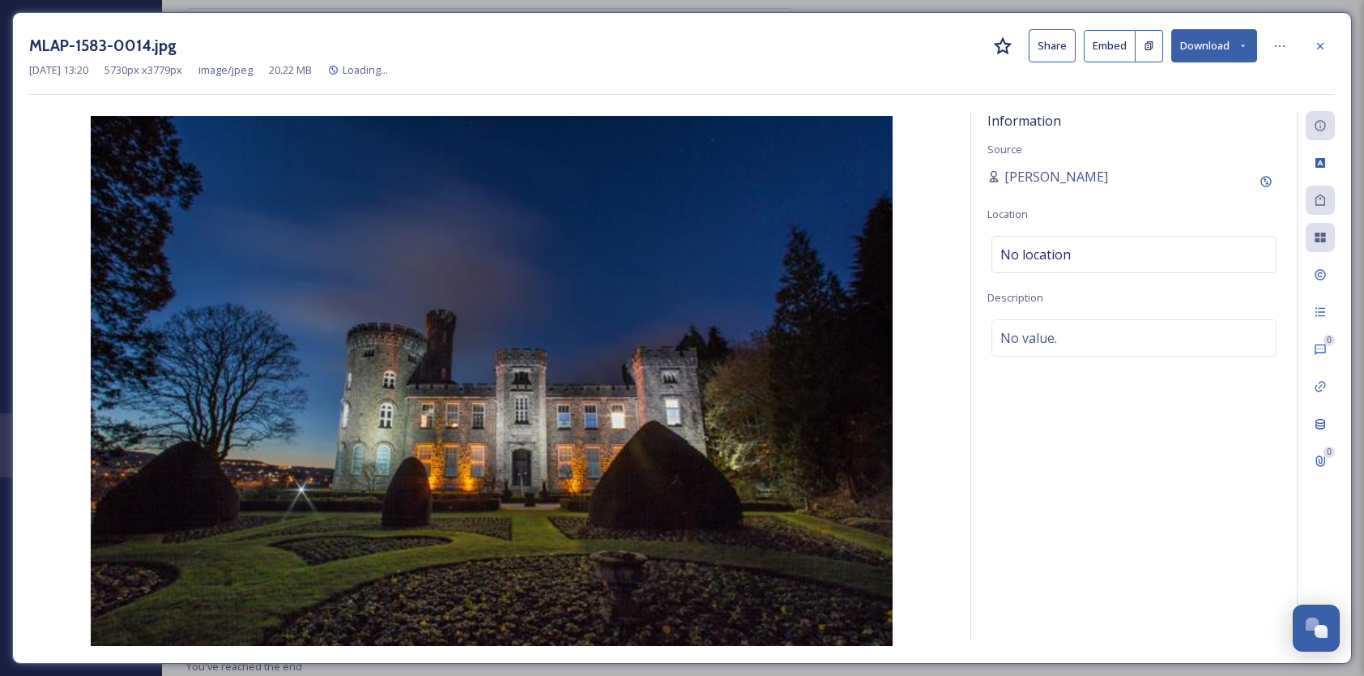
scroll to position [2231, 0]
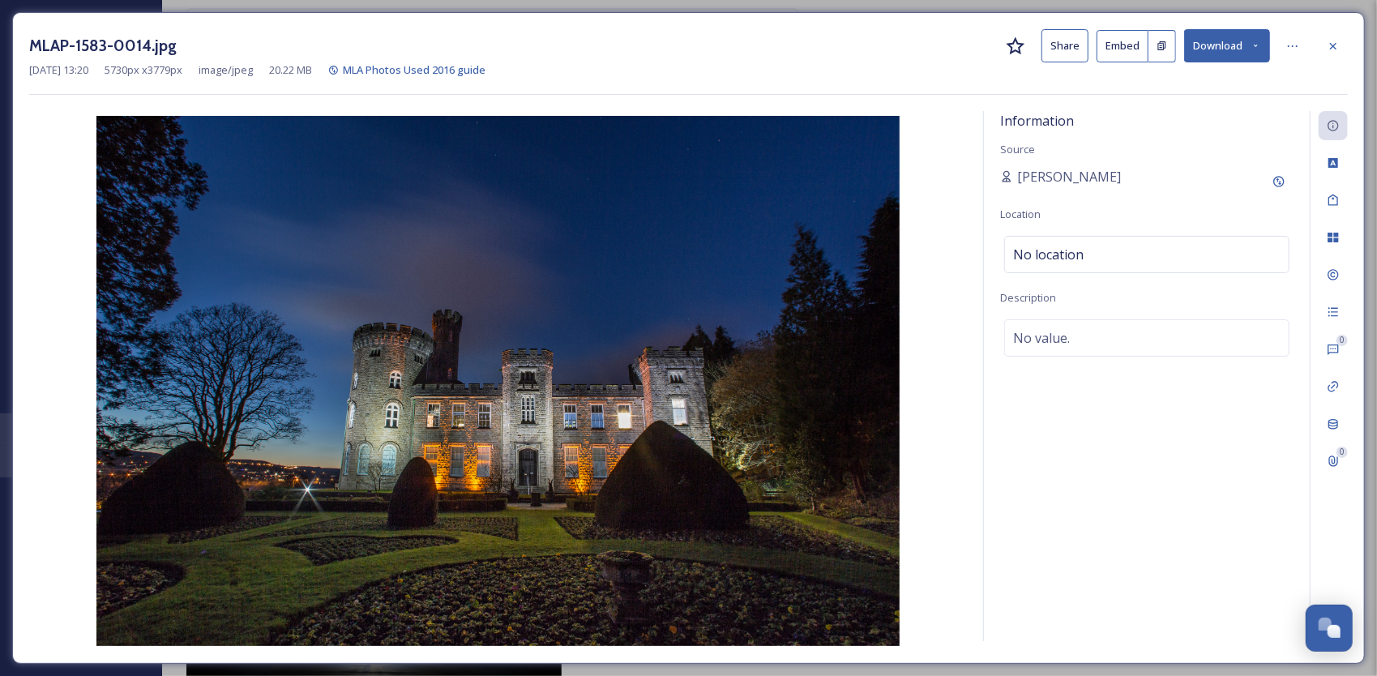
click at [1218, 44] on button "Download" at bounding box center [1227, 45] width 86 height 33
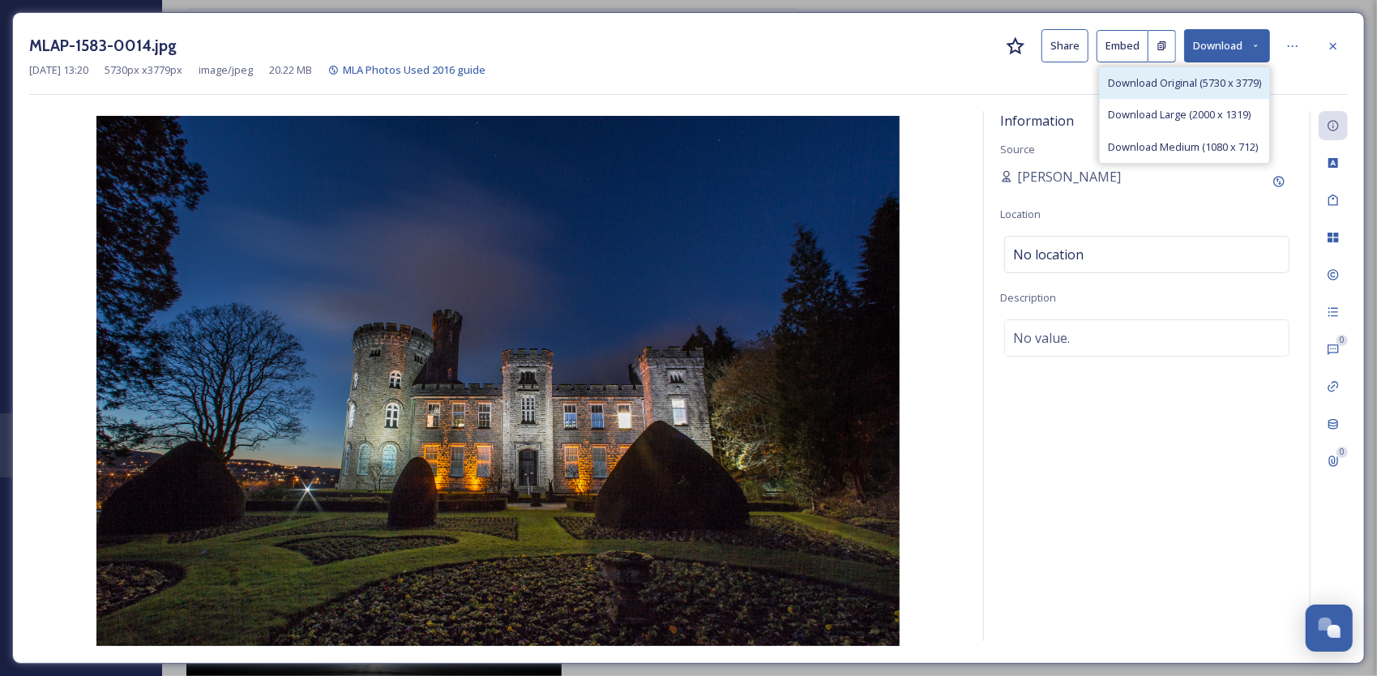
click at [1176, 87] on span "Download Original (5730 x 3779)" at bounding box center [1184, 82] width 153 height 15
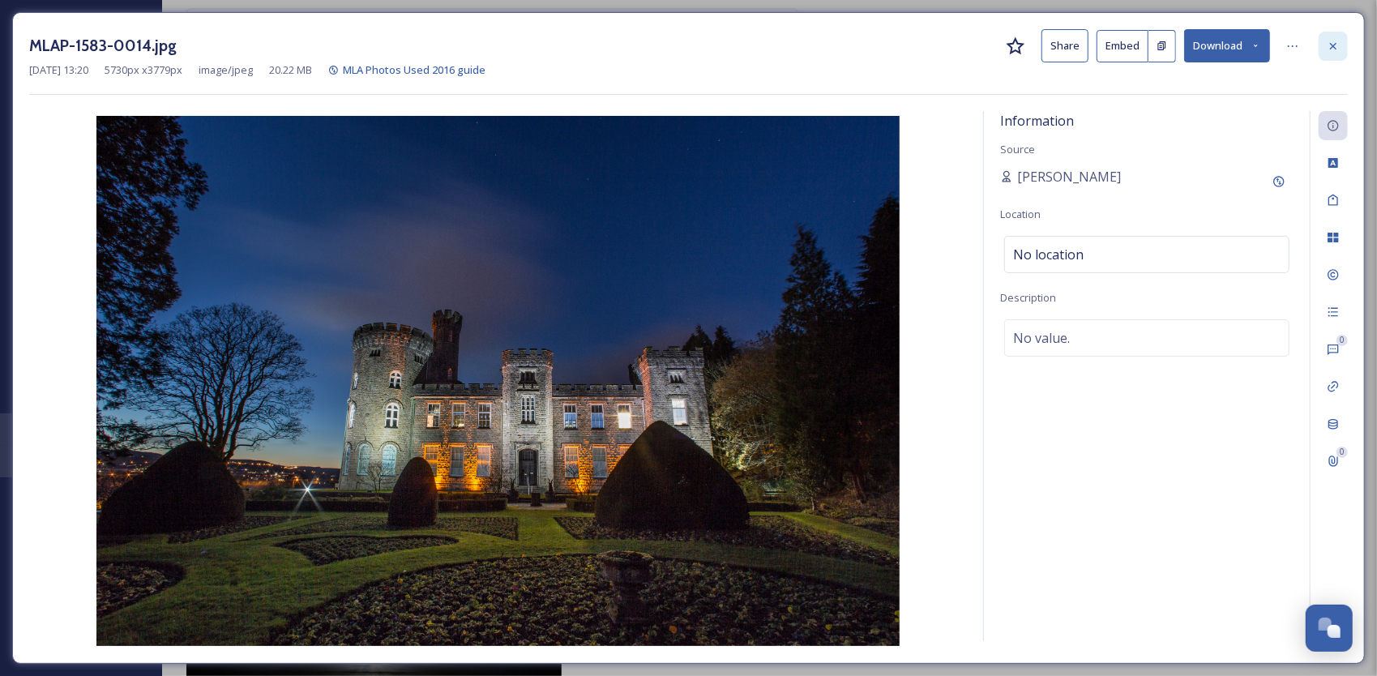
click at [1336, 47] on icon at bounding box center [1333, 45] width 6 height 6
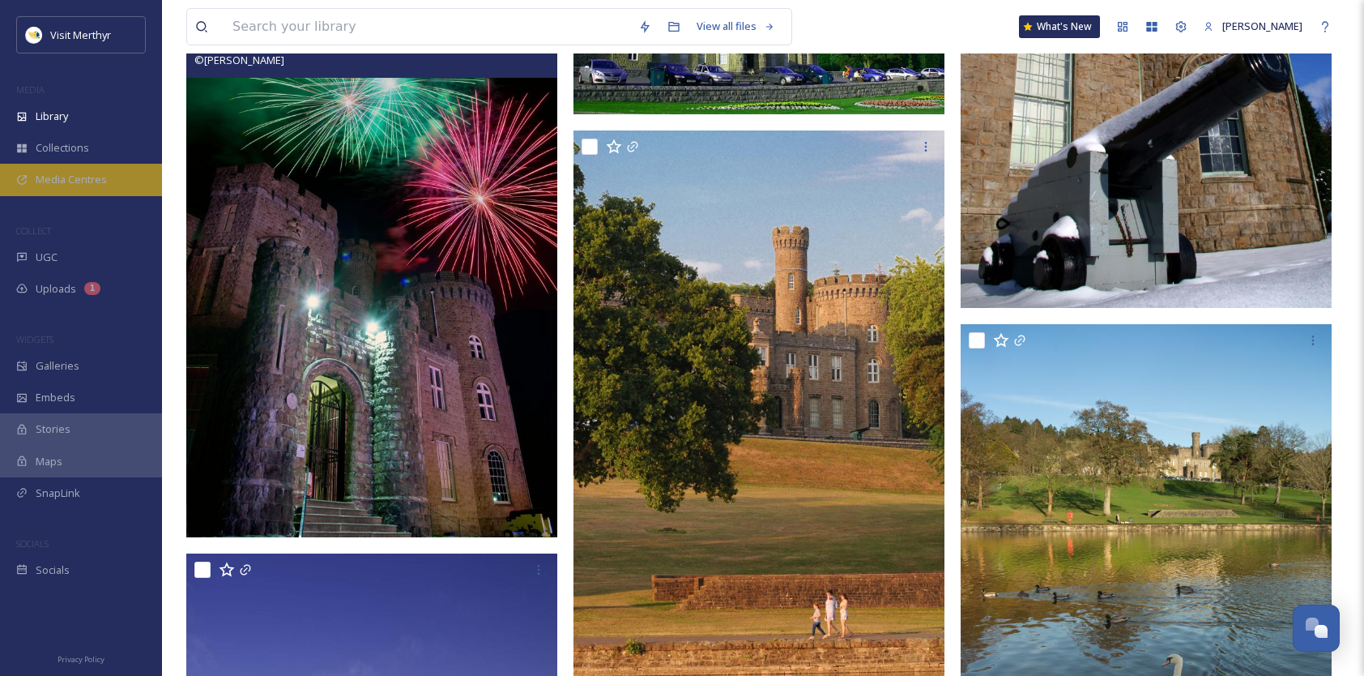
scroll to position [1461, 0]
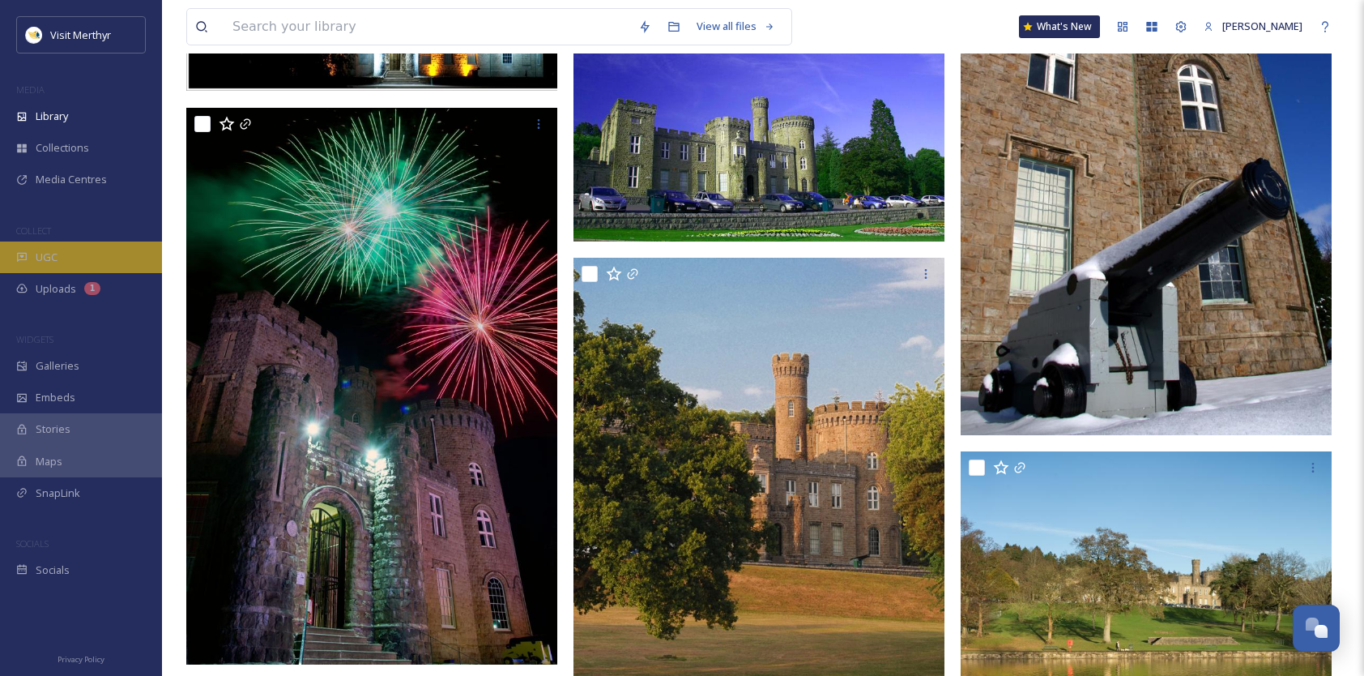
click at [59, 249] on div "UGC" at bounding box center [81, 257] width 162 height 32
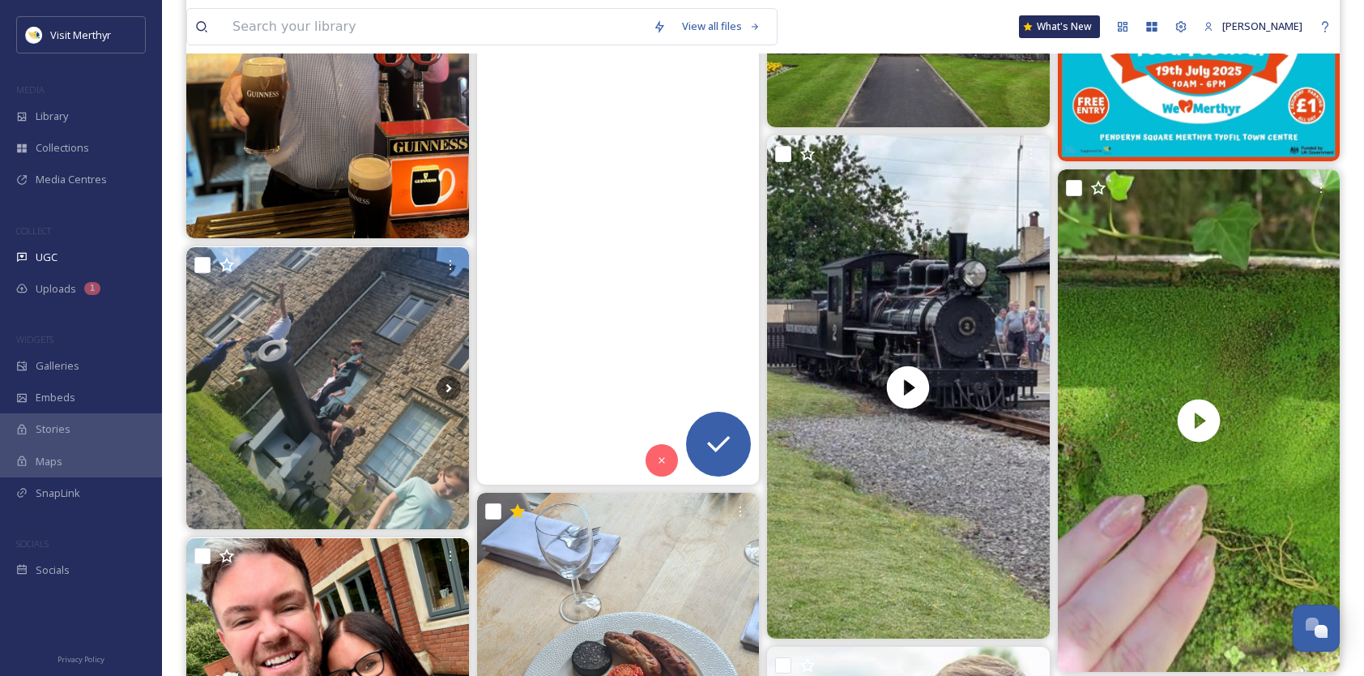
scroll to position [8183, 0]
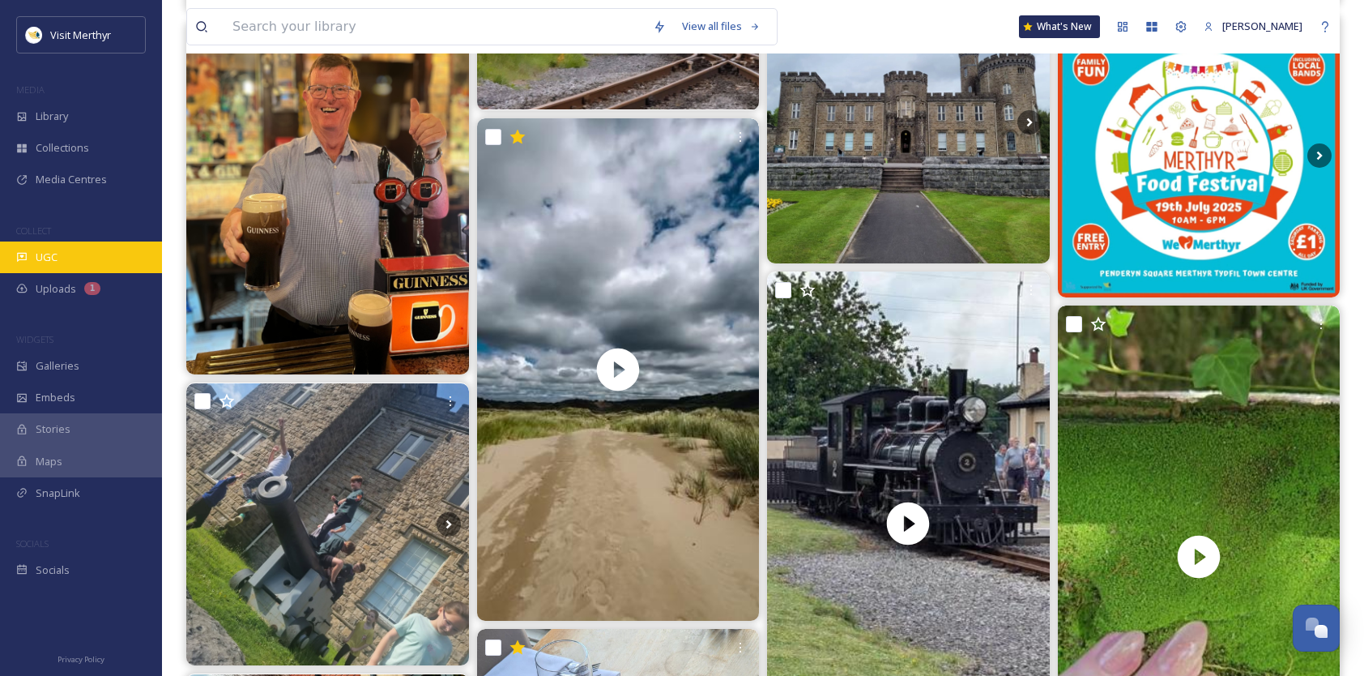
click at [53, 258] on span "UGC" at bounding box center [47, 257] width 22 height 15
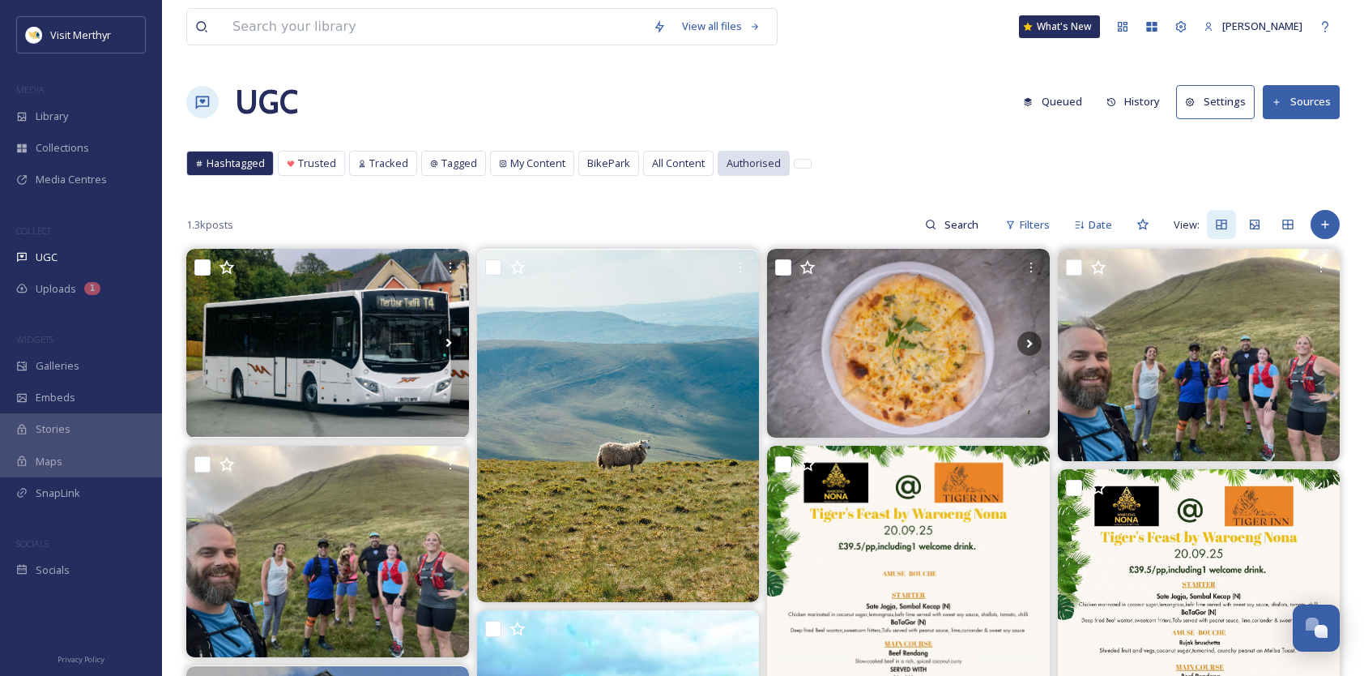
click at [743, 165] on span "Authorised" at bounding box center [754, 163] width 54 height 15
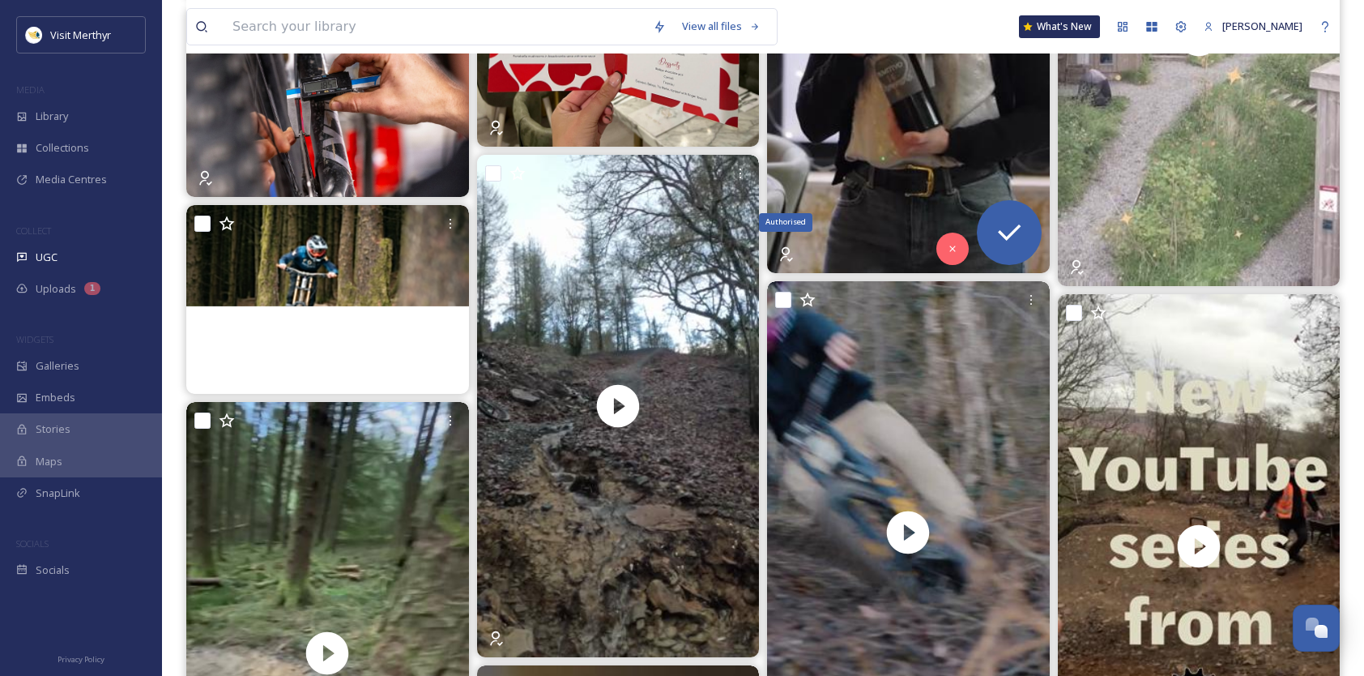
scroll to position [12073, 0]
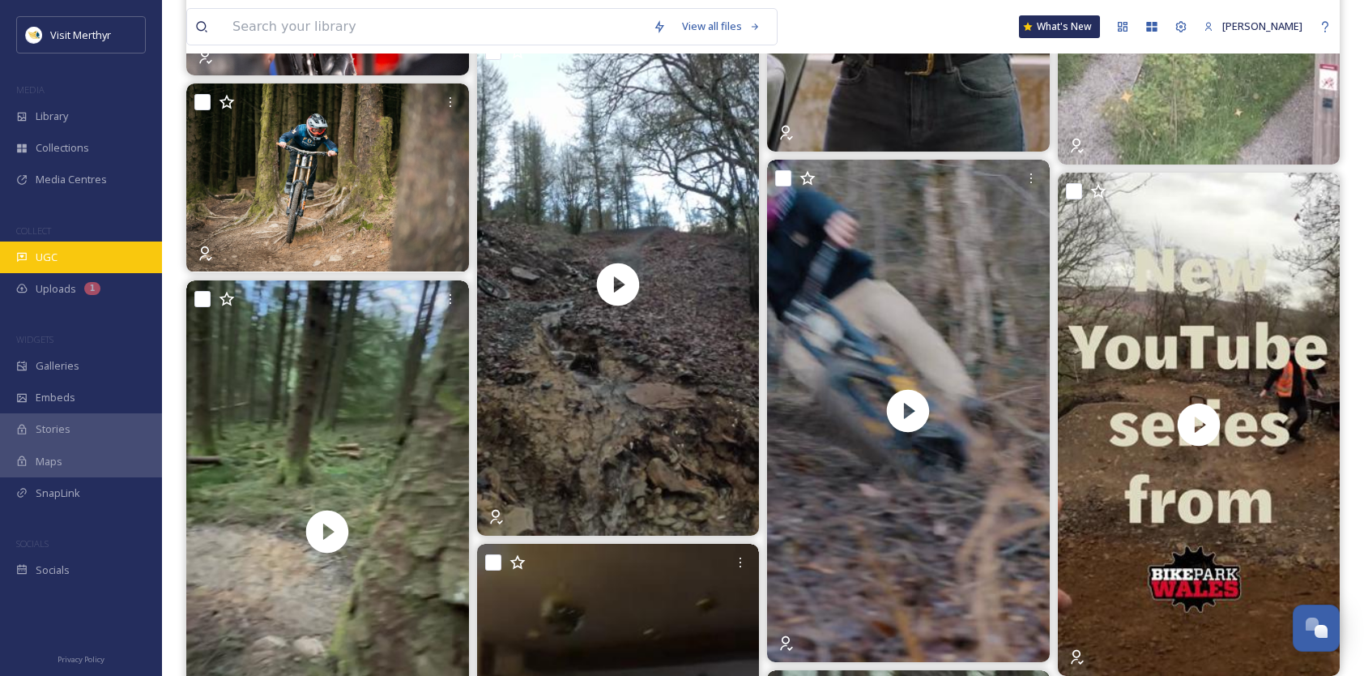
click at [59, 258] on div "UGC" at bounding box center [81, 257] width 162 height 32
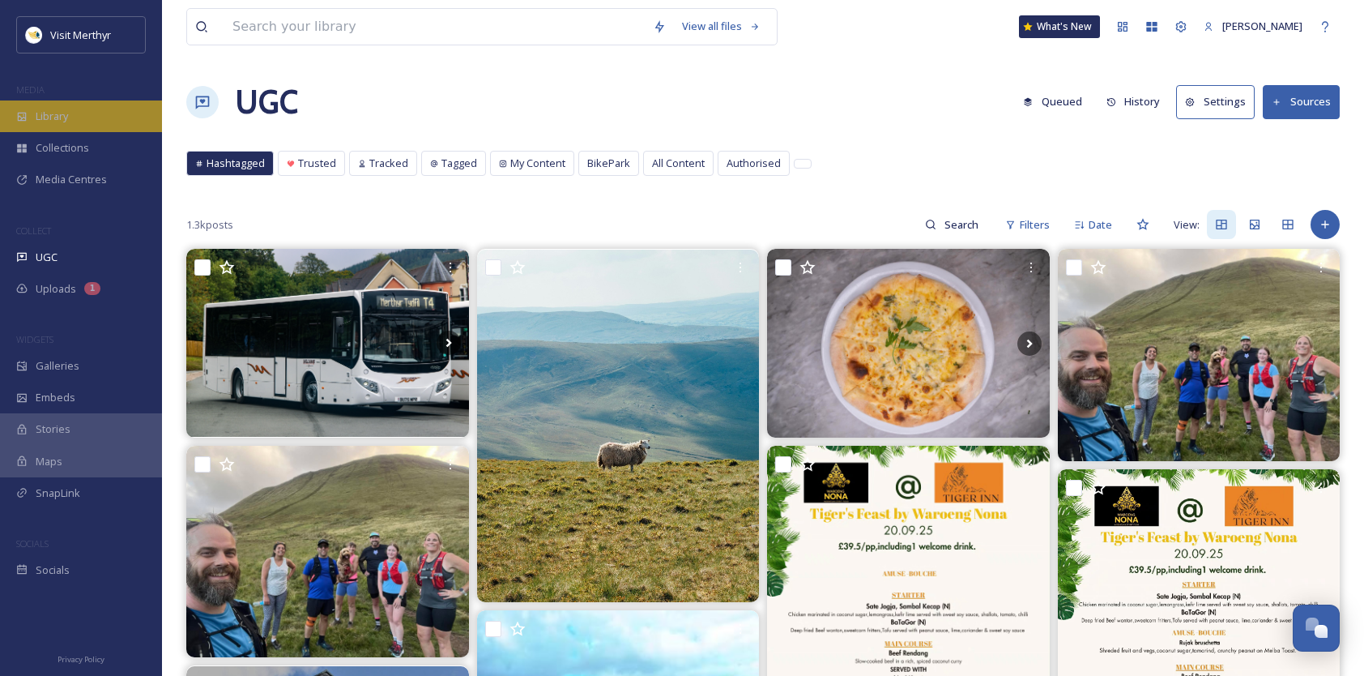
click at [107, 117] on div "Library" at bounding box center [81, 116] width 162 height 32
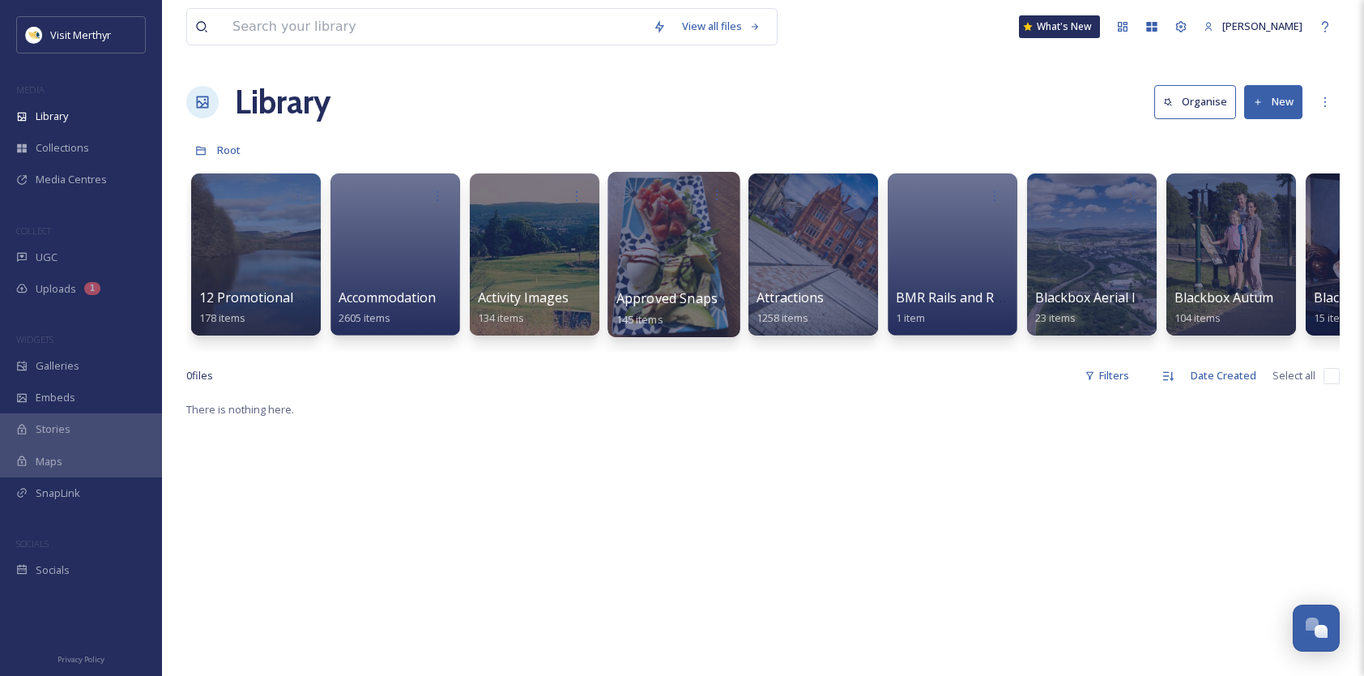
click at [658, 228] on div at bounding box center [674, 254] width 132 height 165
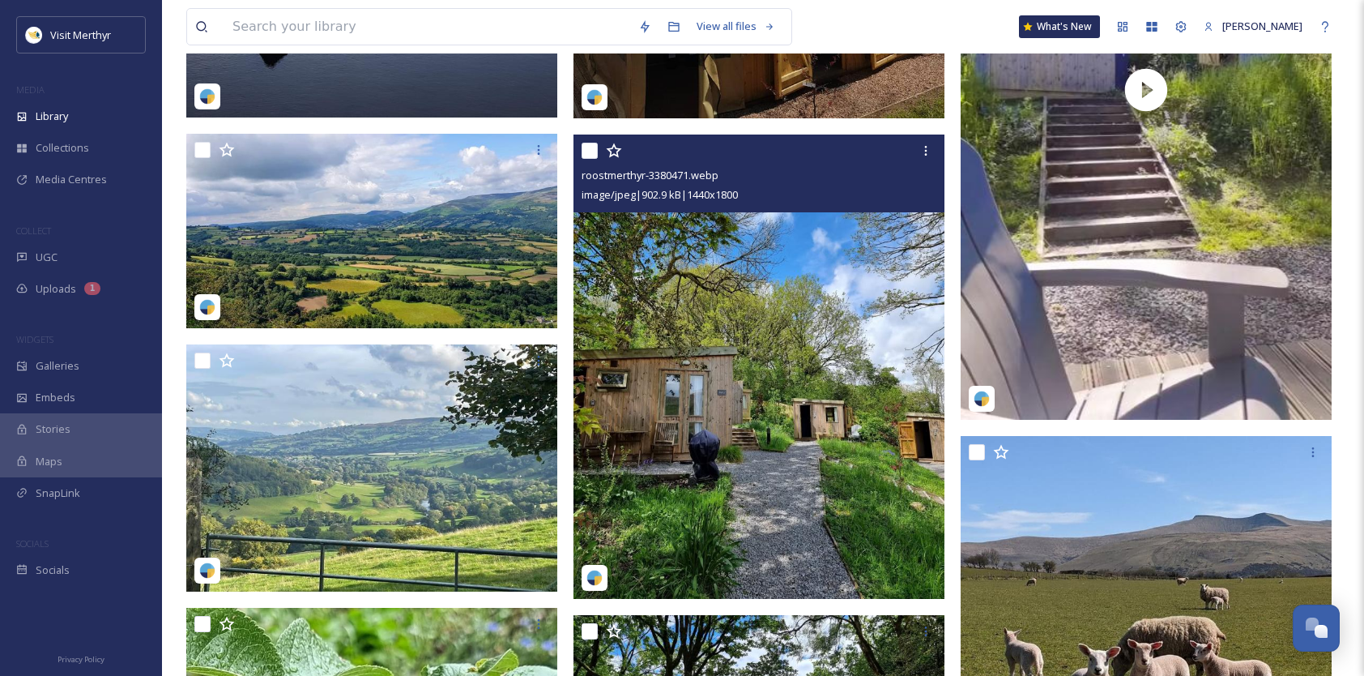
scroll to position [2593, 0]
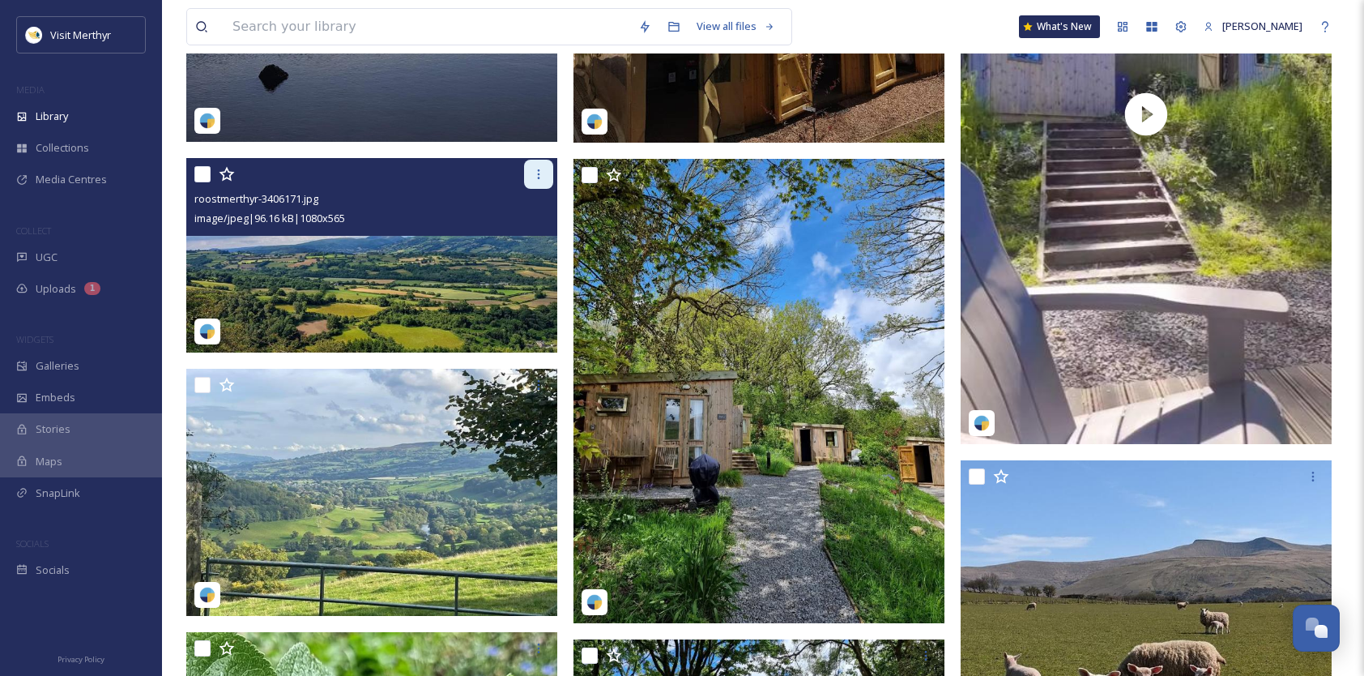
click at [536, 183] on div at bounding box center [538, 174] width 29 height 29
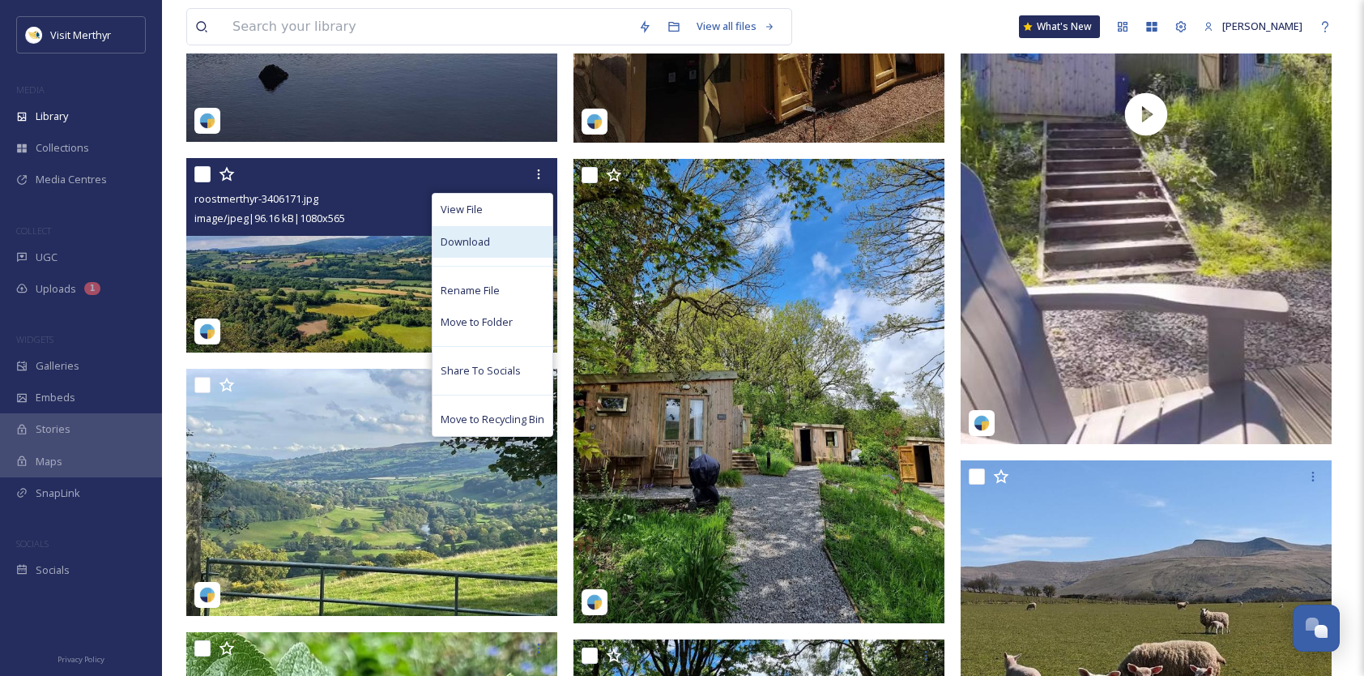
click at [491, 243] on div "Download" at bounding box center [493, 242] width 120 height 32
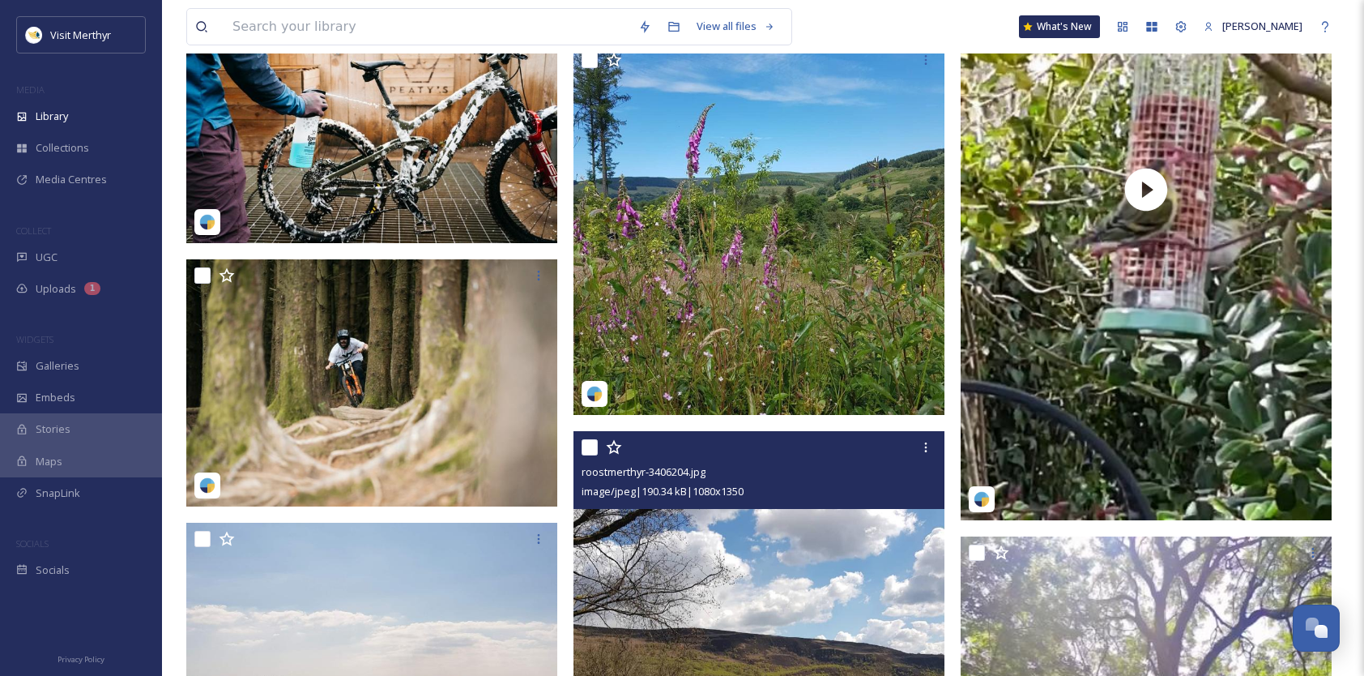
scroll to position [1864, 0]
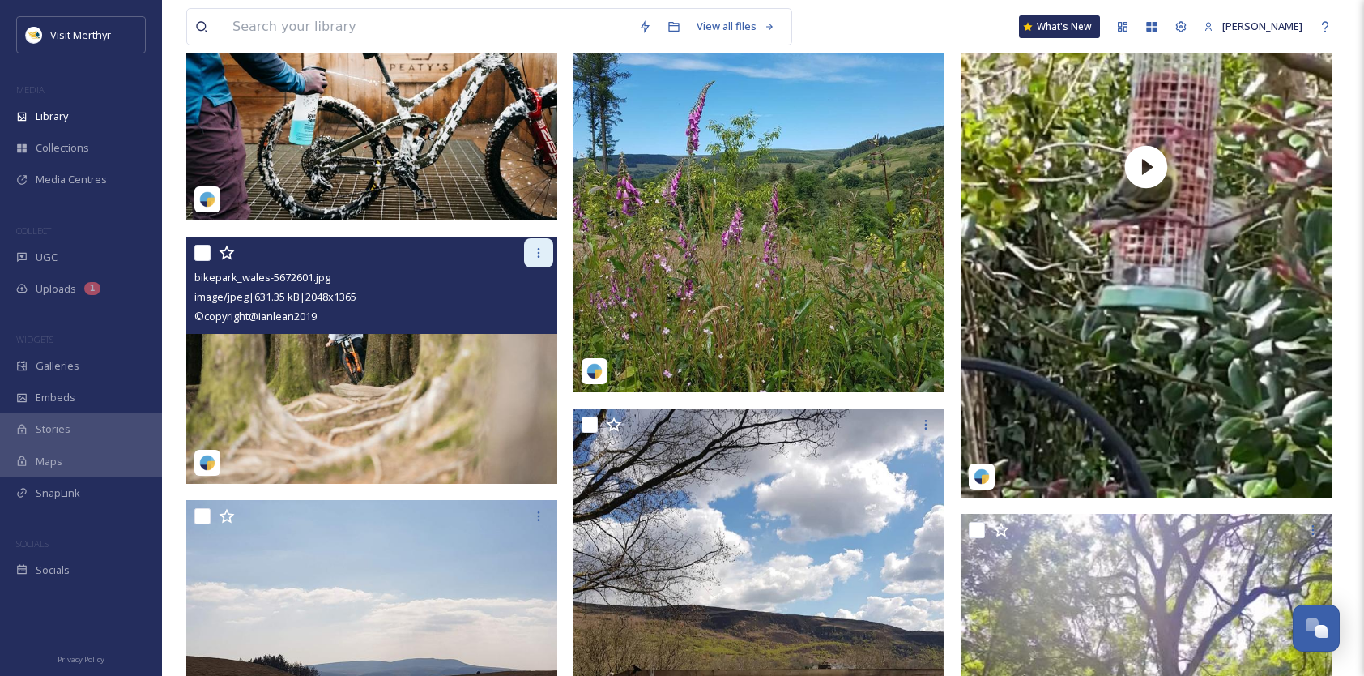
click at [539, 254] on icon at bounding box center [538, 252] width 13 height 13
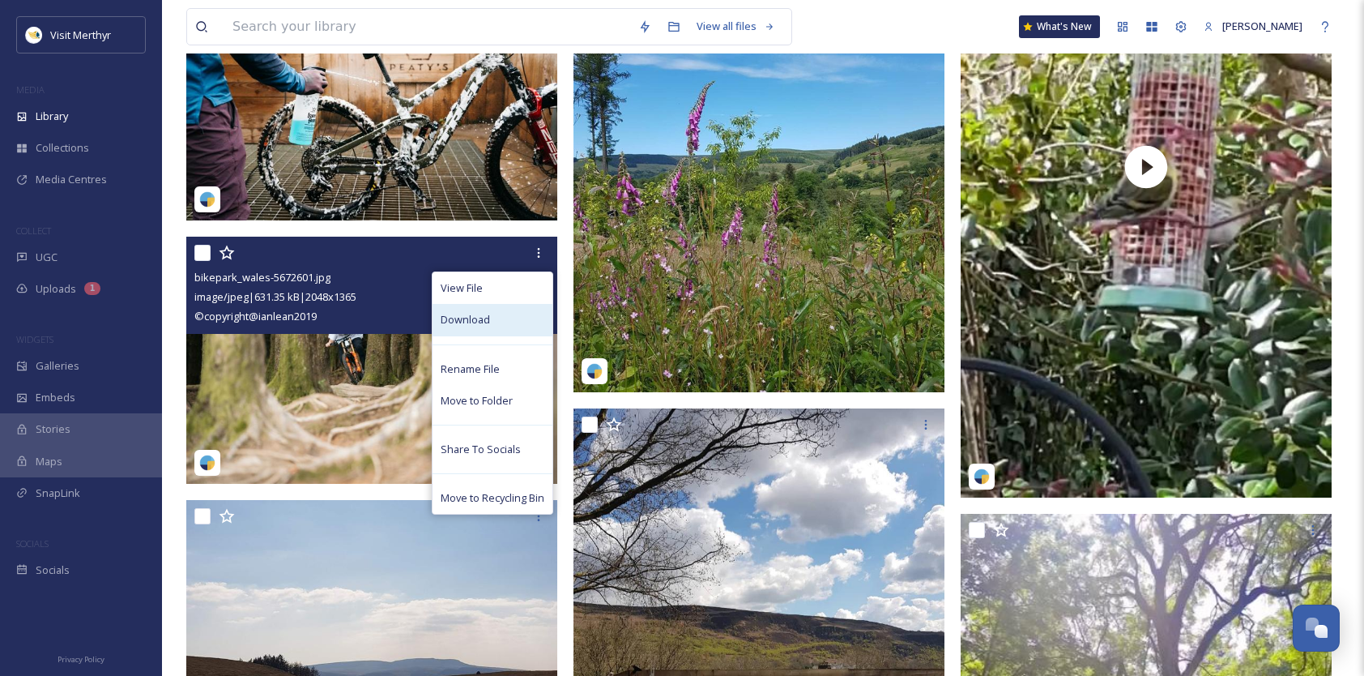
click at [489, 317] on div "Download" at bounding box center [493, 320] width 120 height 32
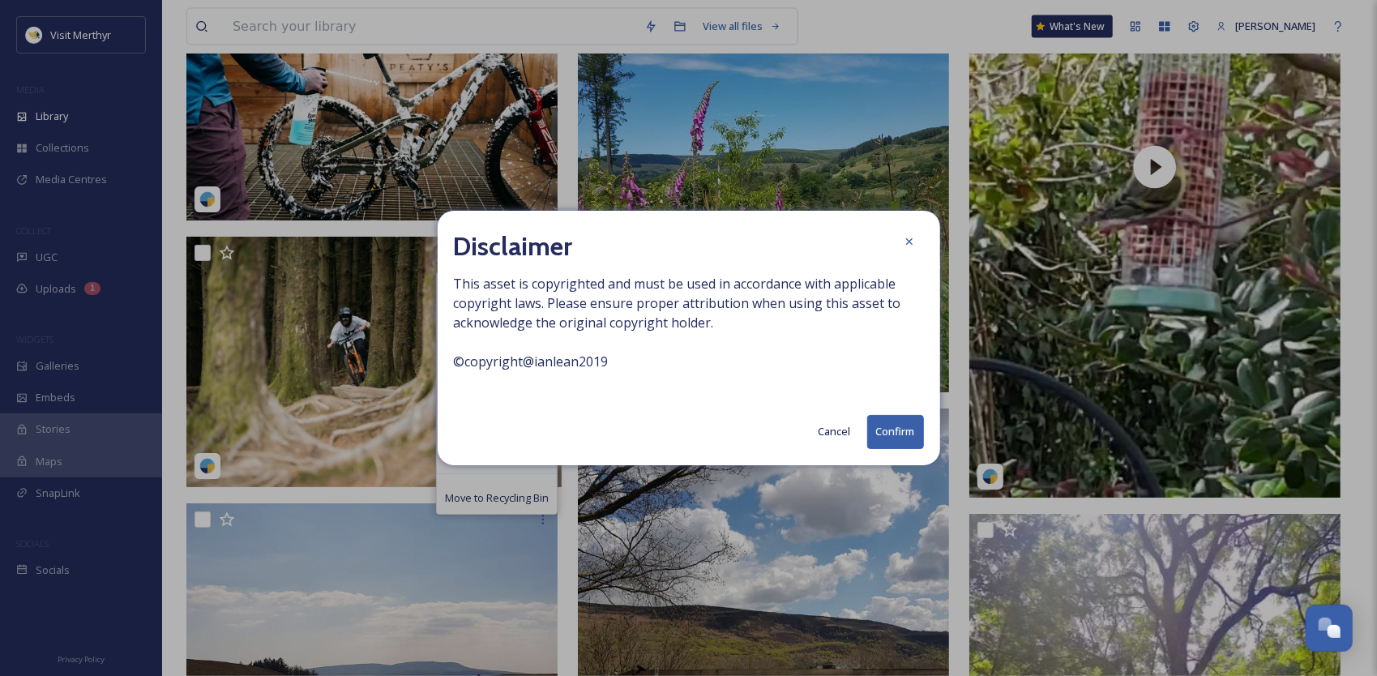
click at [829, 434] on button "Cancel" at bounding box center [834, 432] width 49 height 32
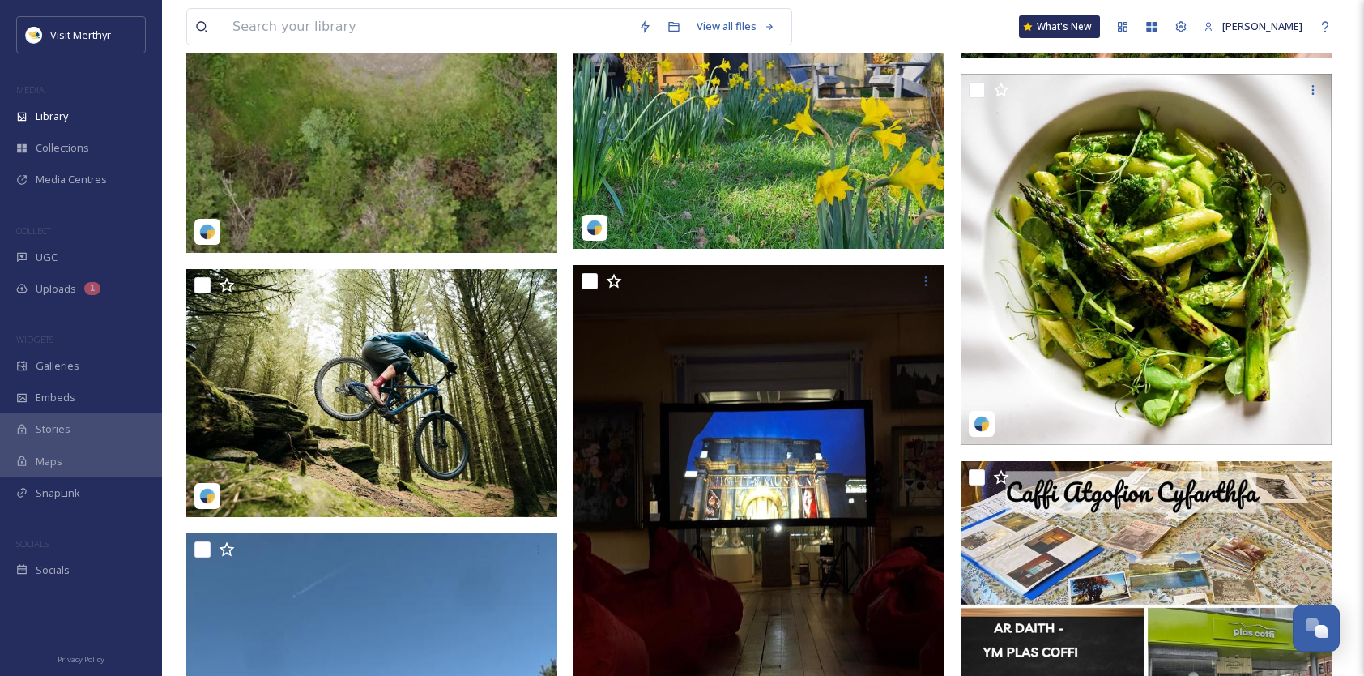
scroll to position [405, 0]
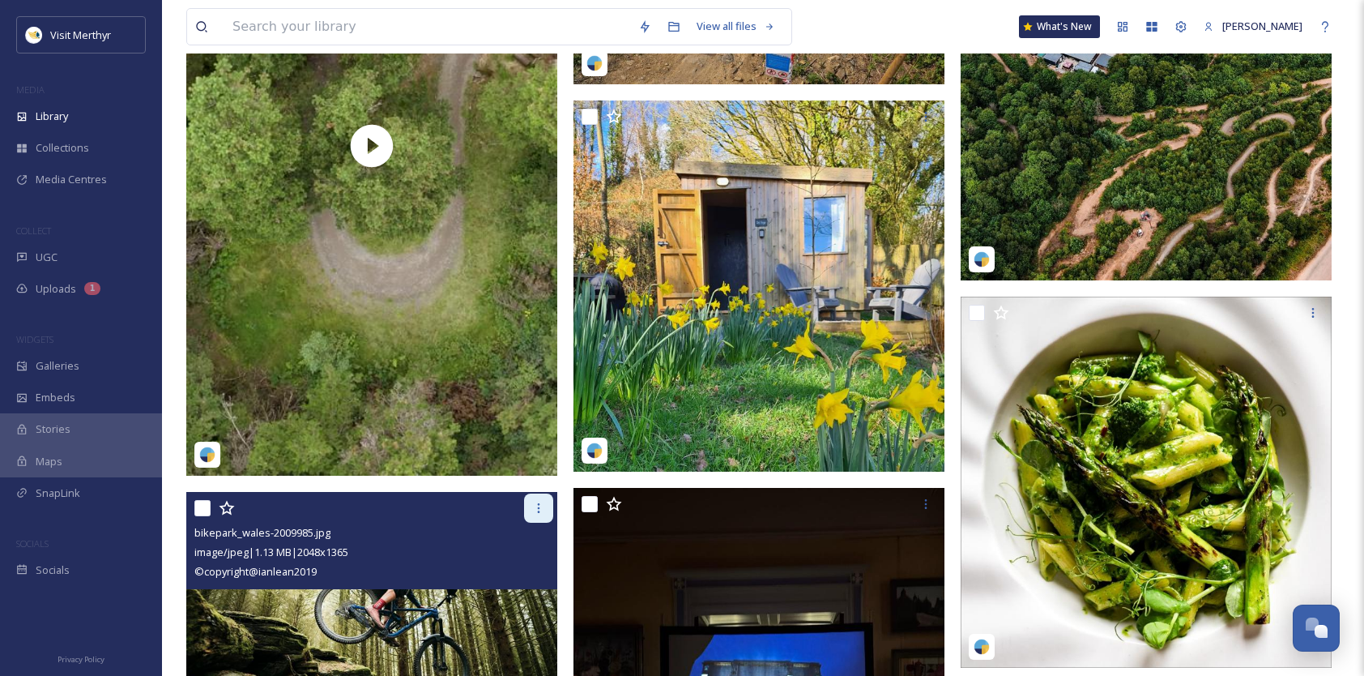
click at [539, 515] on div at bounding box center [538, 507] width 29 height 29
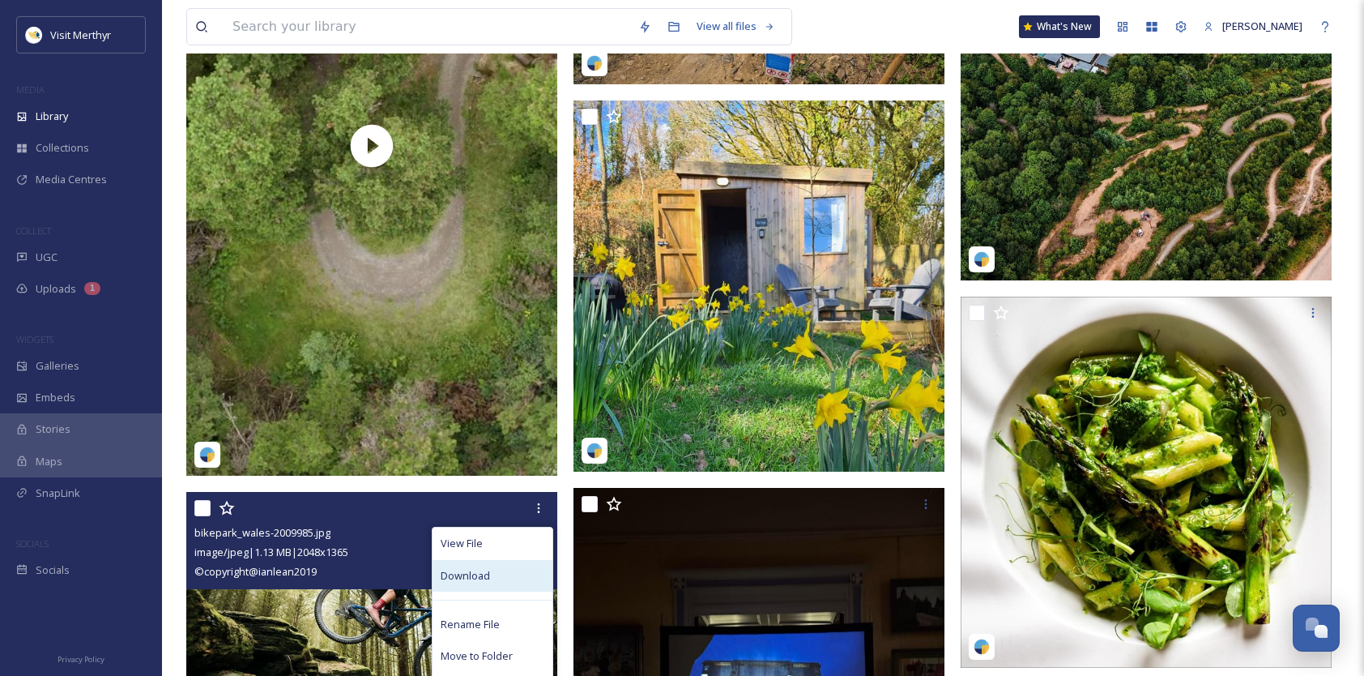
click at [501, 574] on div "Download" at bounding box center [493, 576] width 120 height 32
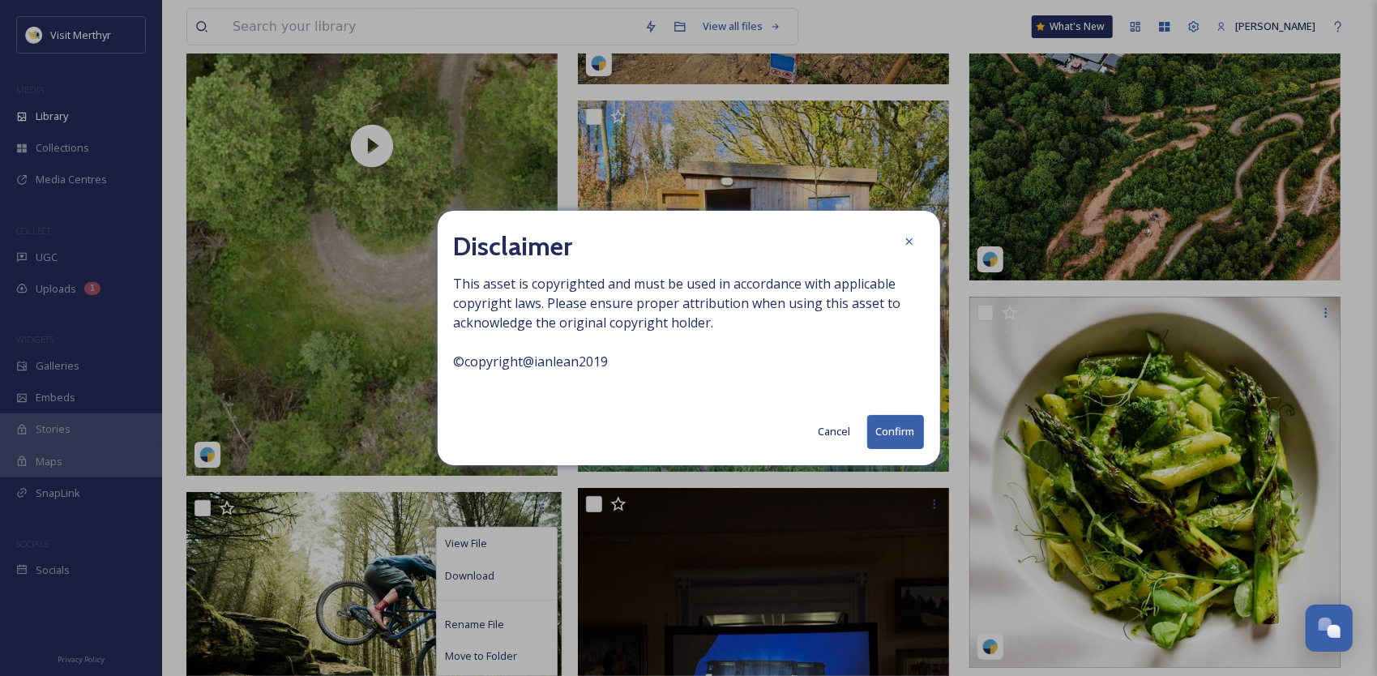
click at [820, 431] on button "Cancel" at bounding box center [834, 432] width 49 height 32
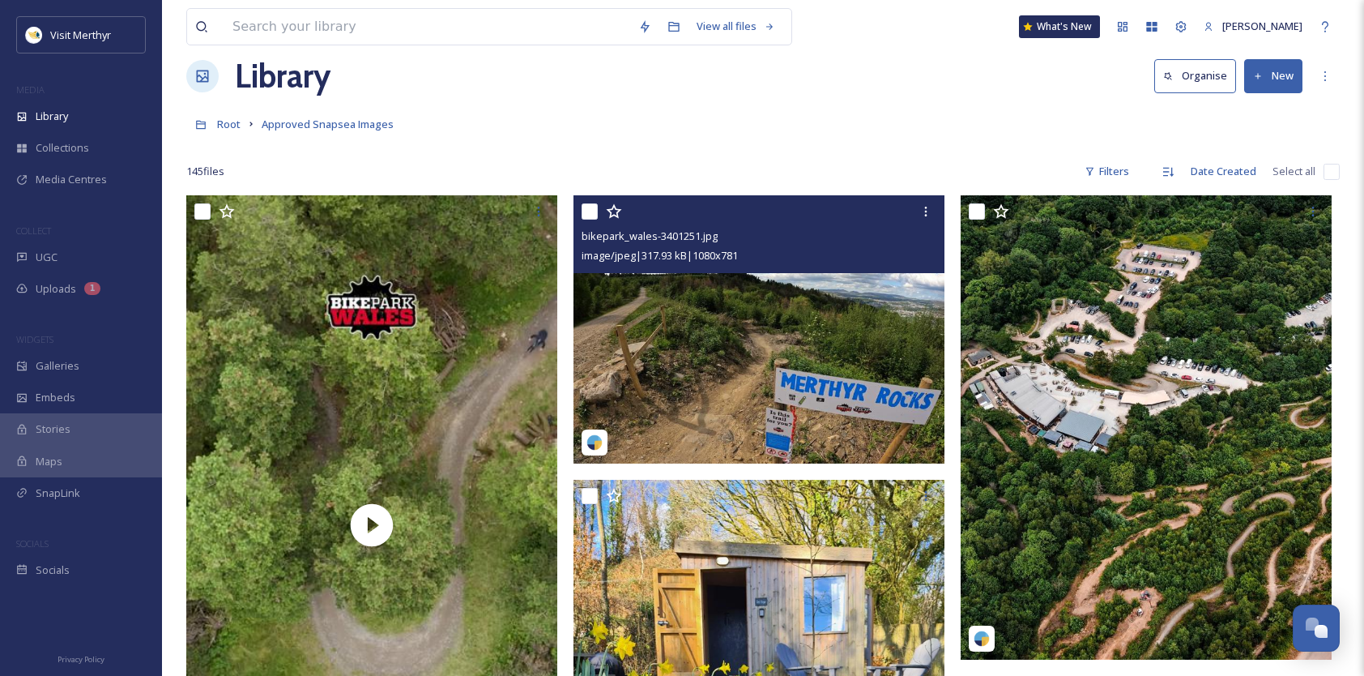
scroll to position [0, 0]
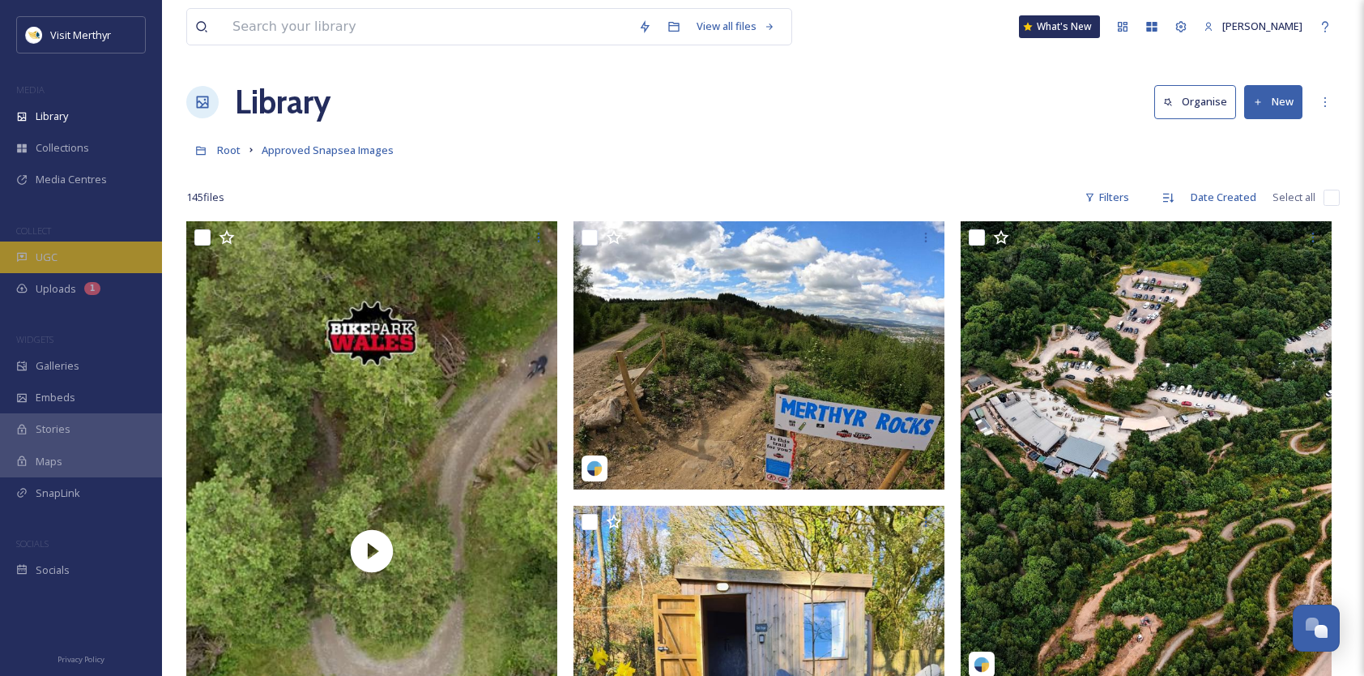
click at [51, 253] on span "UGC" at bounding box center [47, 257] width 22 height 15
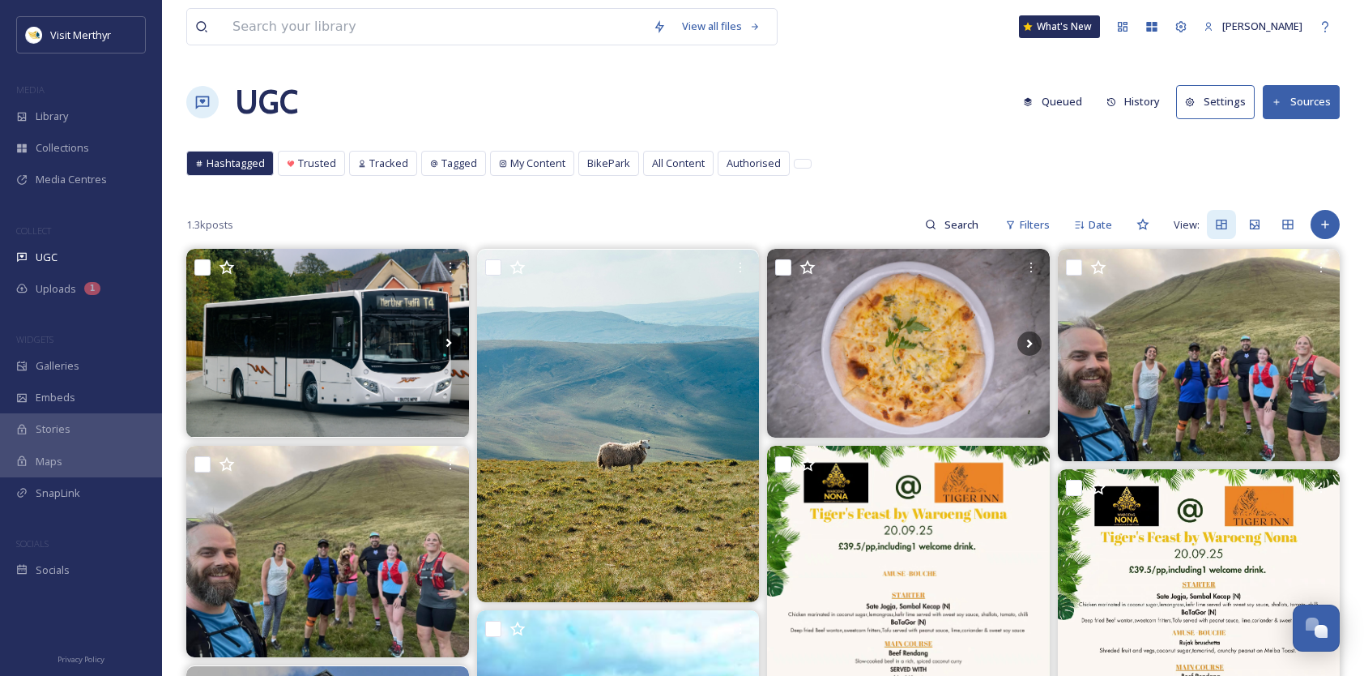
click at [1300, 105] on button "Sources" at bounding box center [1301, 101] width 77 height 33
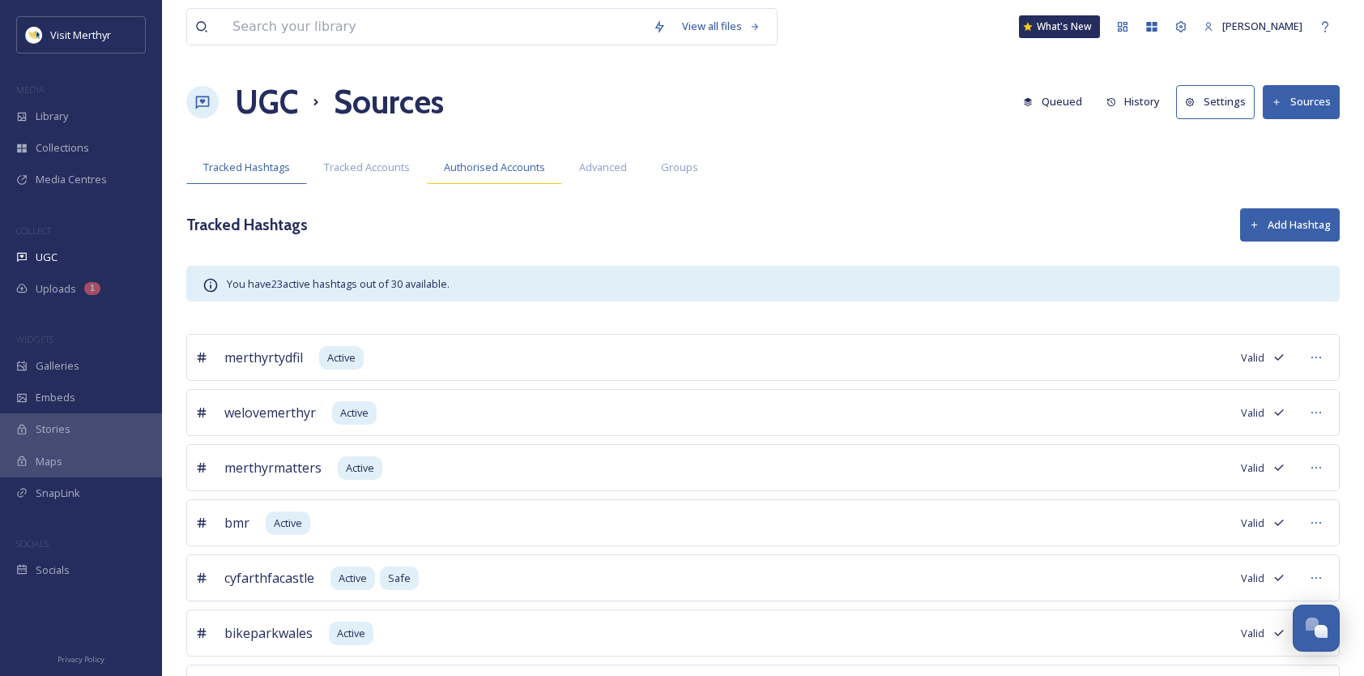
click at [472, 171] on span "Authorised Accounts" at bounding box center [494, 167] width 101 height 15
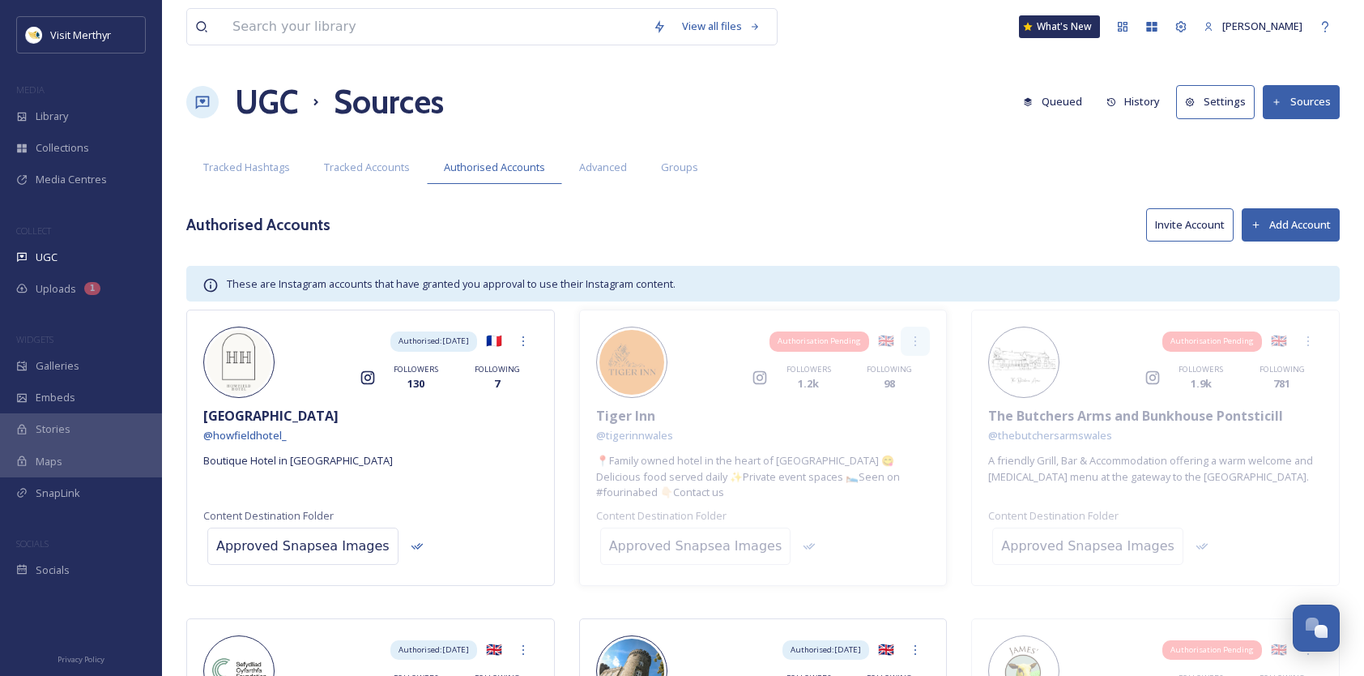
click at [921, 335] on icon at bounding box center [915, 341] width 13 height 13
click at [1296, 104] on button "Sources" at bounding box center [1301, 101] width 77 height 33
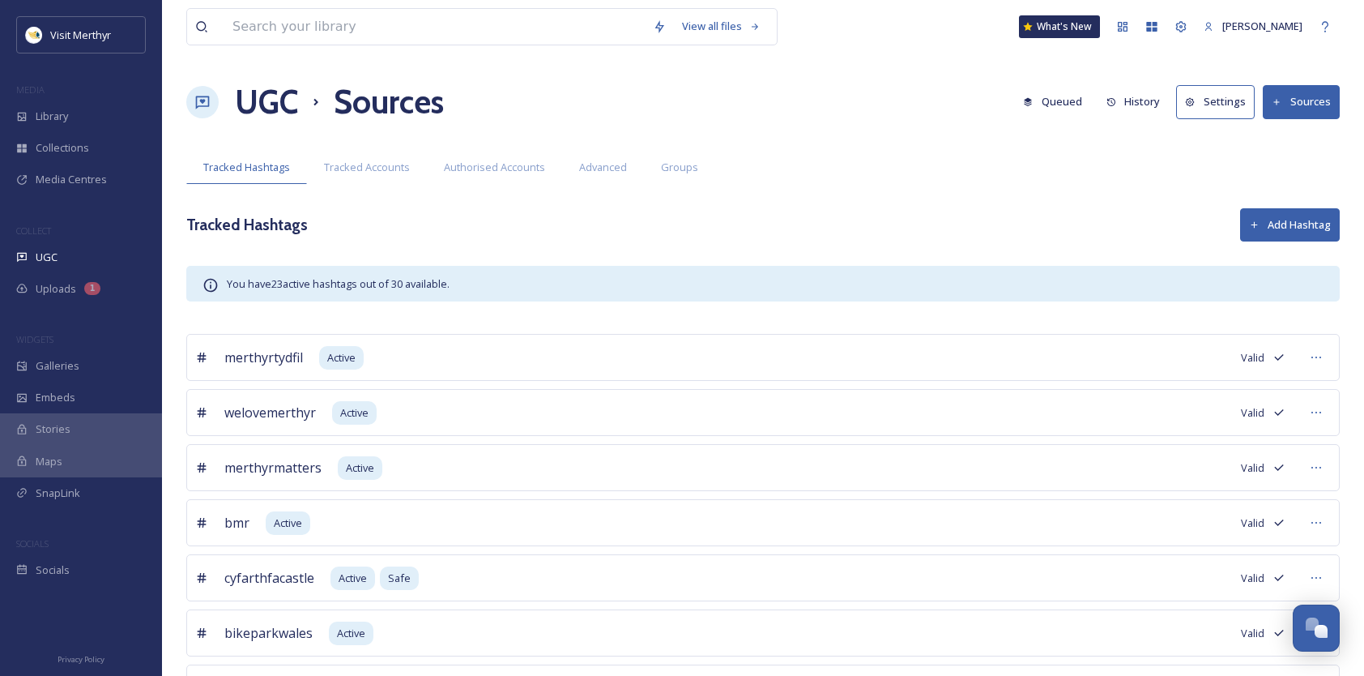
click at [1296, 104] on button "Sources" at bounding box center [1301, 101] width 77 height 33
click at [461, 172] on span "Authorised Accounts" at bounding box center [494, 167] width 101 height 15
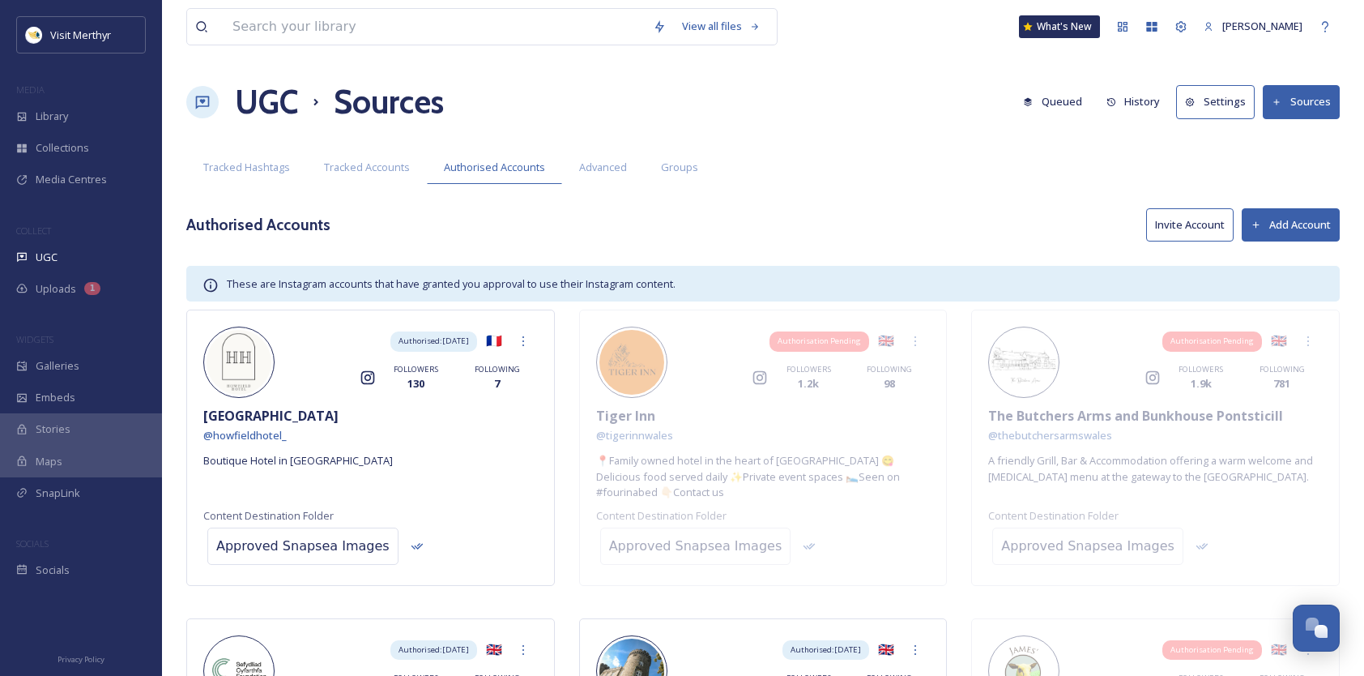
click at [1201, 213] on button "Invite Account" at bounding box center [1190, 224] width 88 height 33
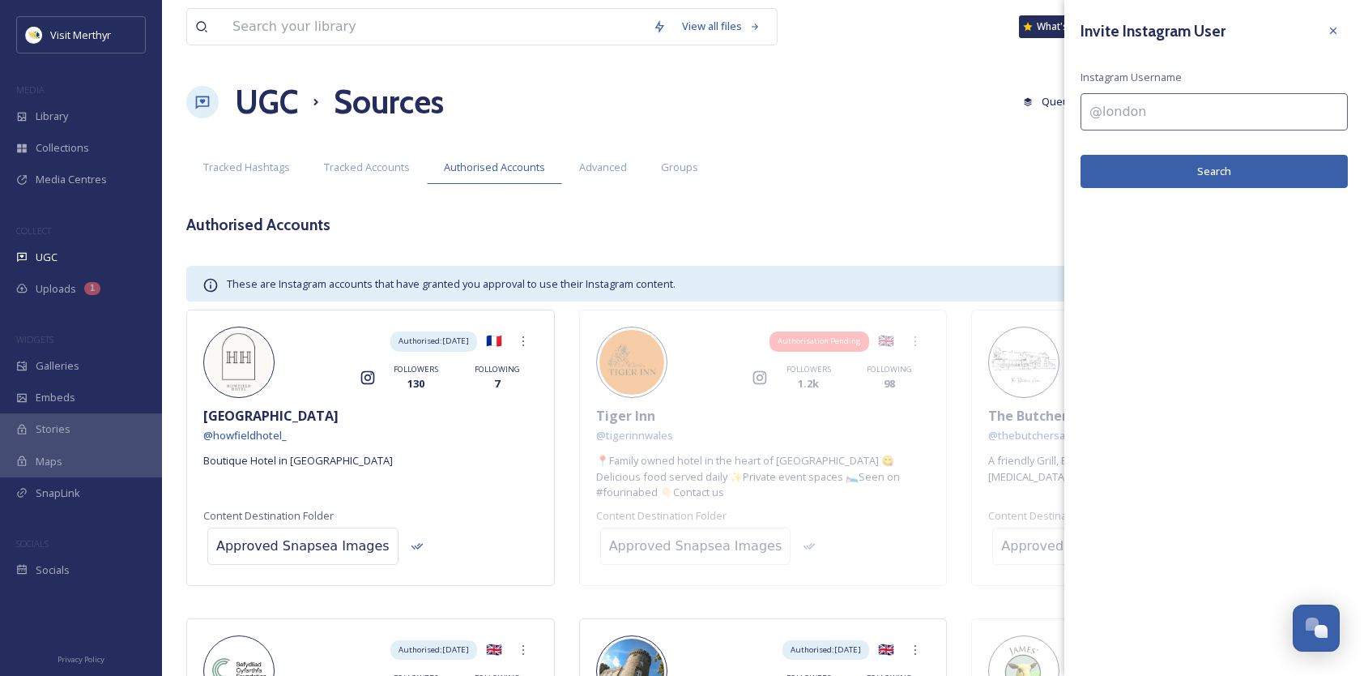
click at [1140, 115] on input at bounding box center [1214, 111] width 267 height 37
type input "pinkelephant"
click at [1189, 162] on button "Search" at bounding box center [1214, 171] width 267 height 33
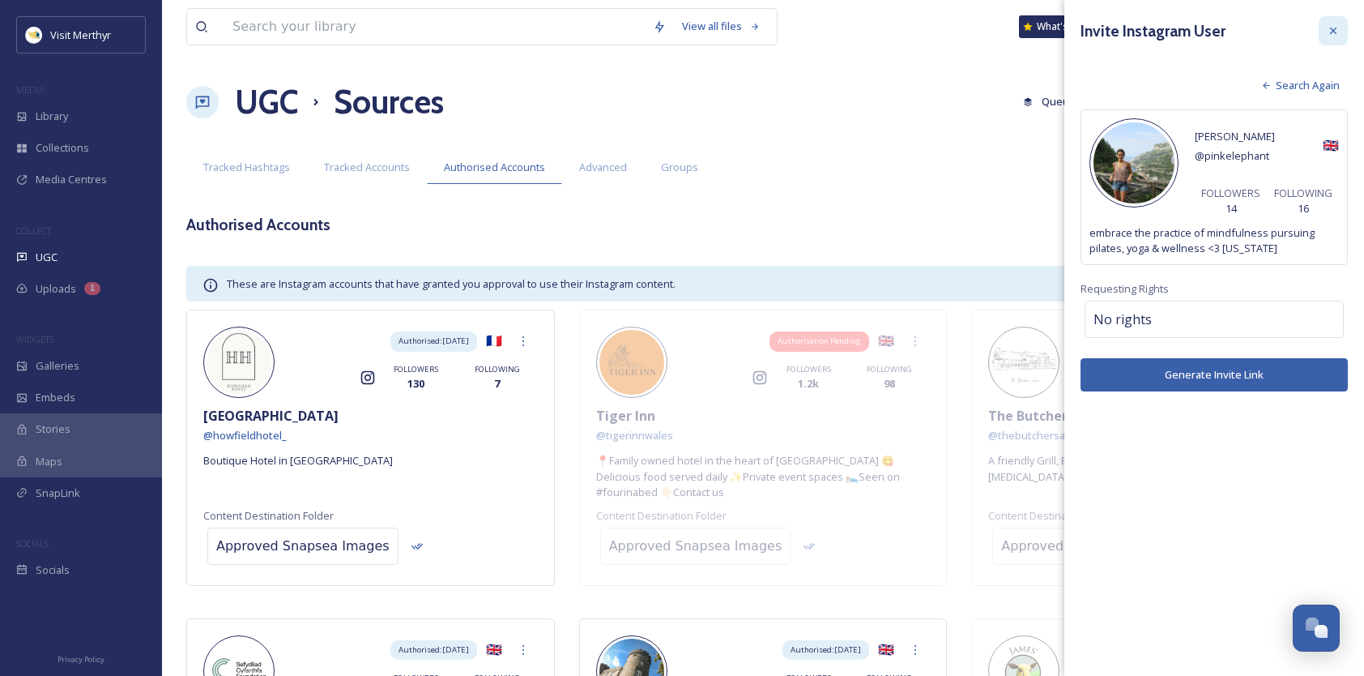
click at [1330, 30] on icon at bounding box center [1333, 30] width 13 height 13
